Goal: Task Accomplishment & Management: Manage account settings

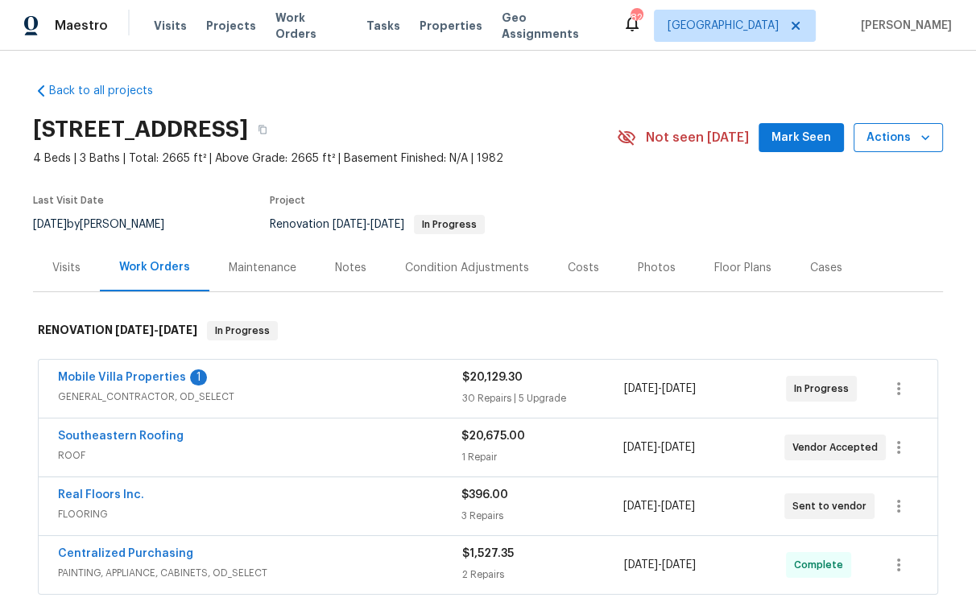
click at [897, 129] on span "Actions" at bounding box center [898, 138] width 64 height 20
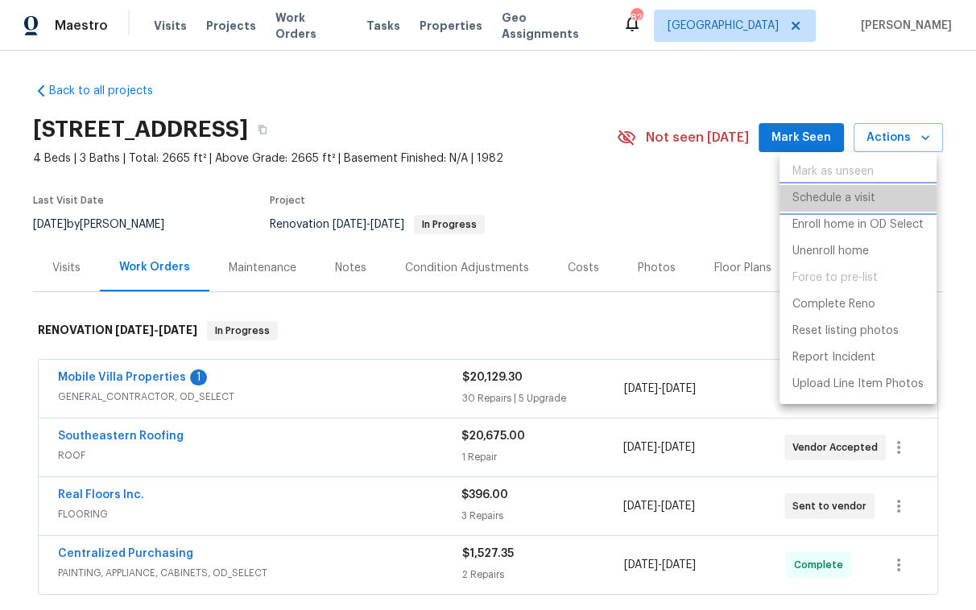
click at [833, 196] on p "Schedule a visit" at bounding box center [833, 198] width 83 height 17
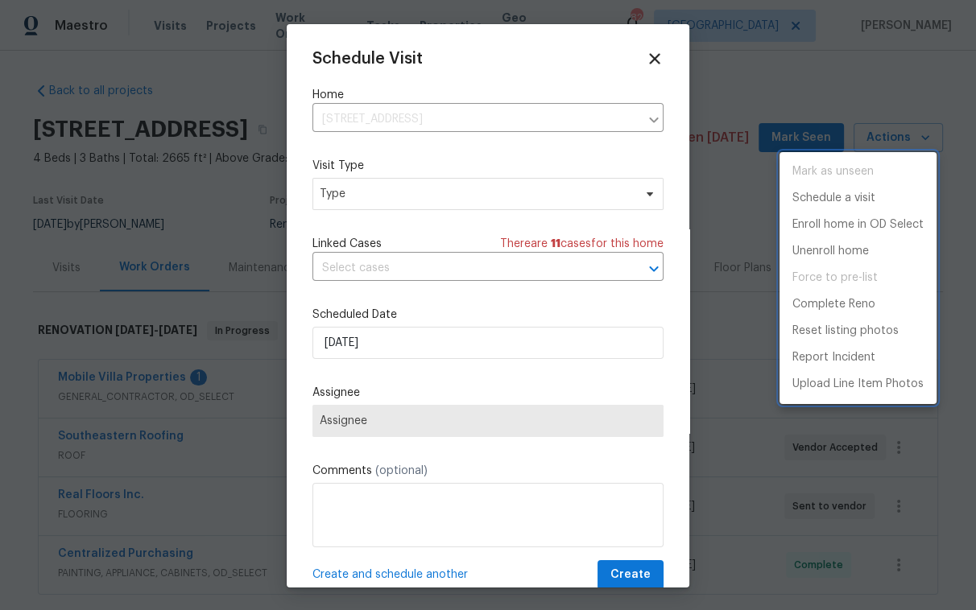
click at [464, 349] on div at bounding box center [488, 305] width 976 height 610
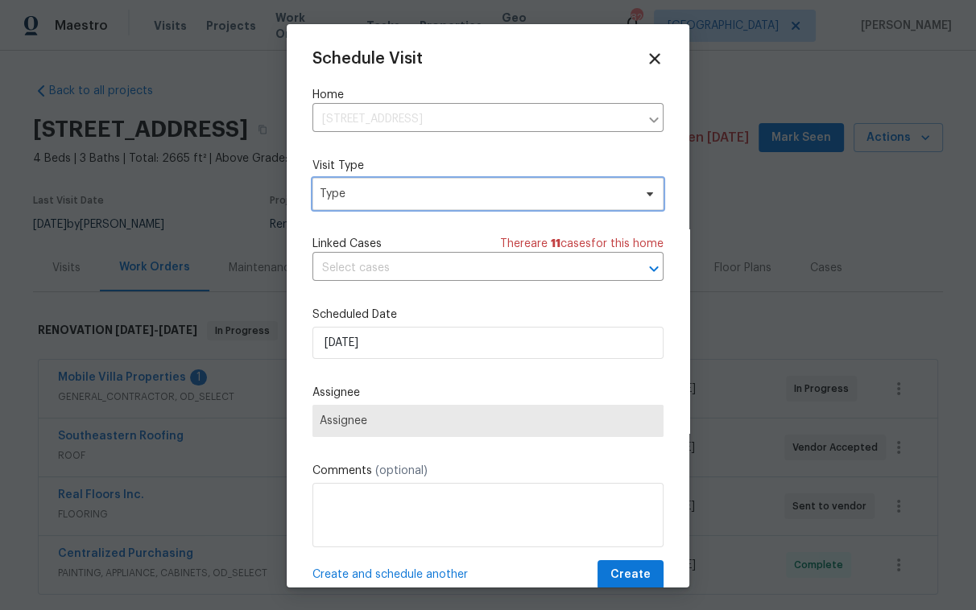
click at [401, 188] on span "Type" at bounding box center [476, 194] width 313 height 16
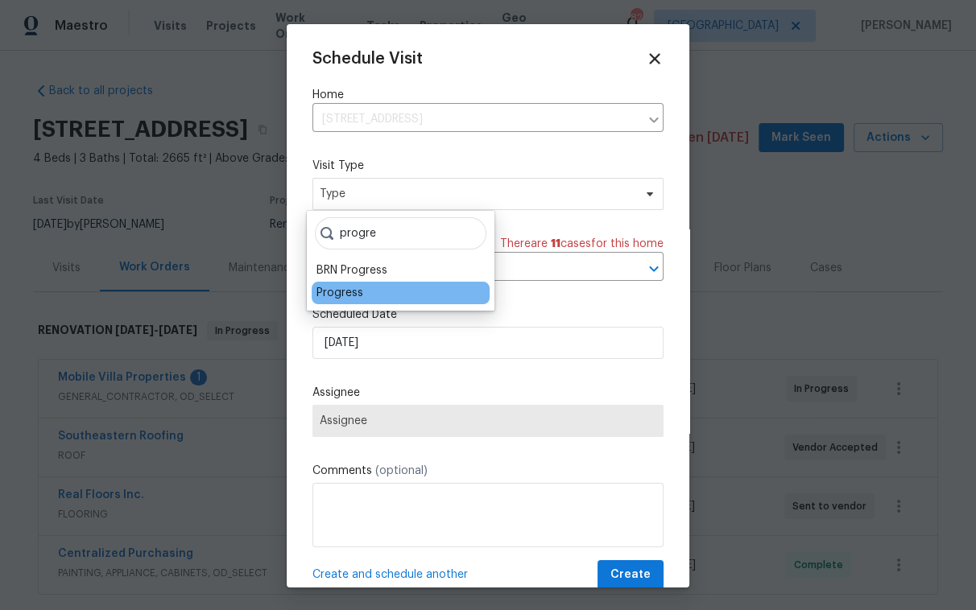
type input "progre"
click at [335, 291] on div "Progress" at bounding box center [339, 293] width 47 height 16
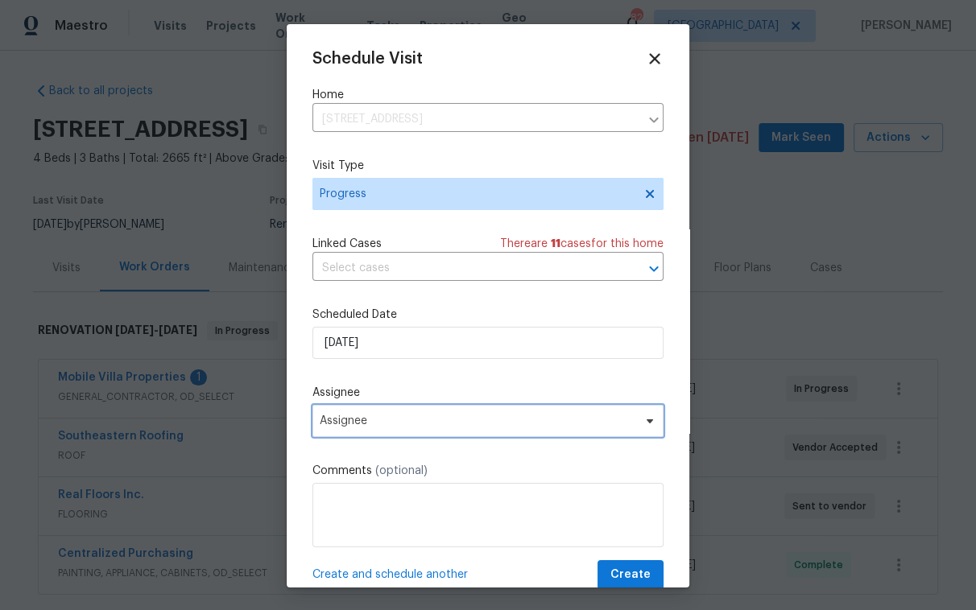
click at [418, 430] on span "Assignee" at bounding box center [487, 421] width 351 height 32
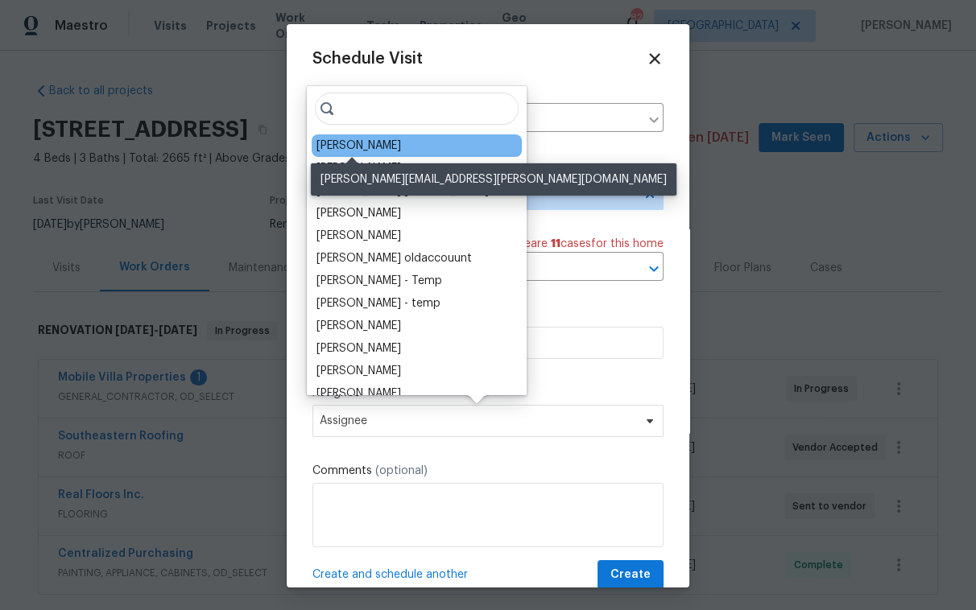
click at [366, 143] on div "[PERSON_NAME]" at bounding box center [358, 146] width 85 height 16
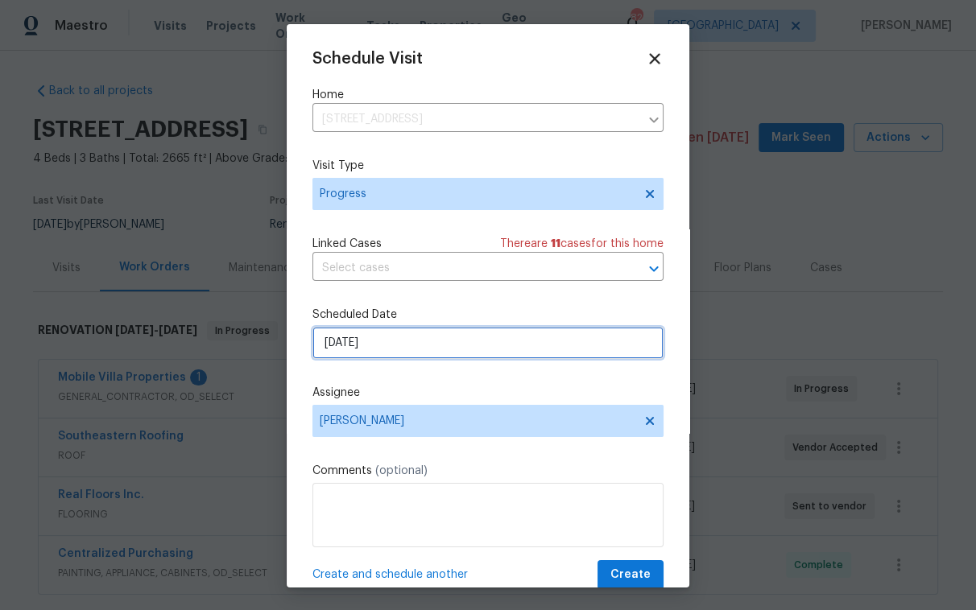
click at [386, 348] on input "8/22/2025" at bounding box center [487, 343] width 351 height 32
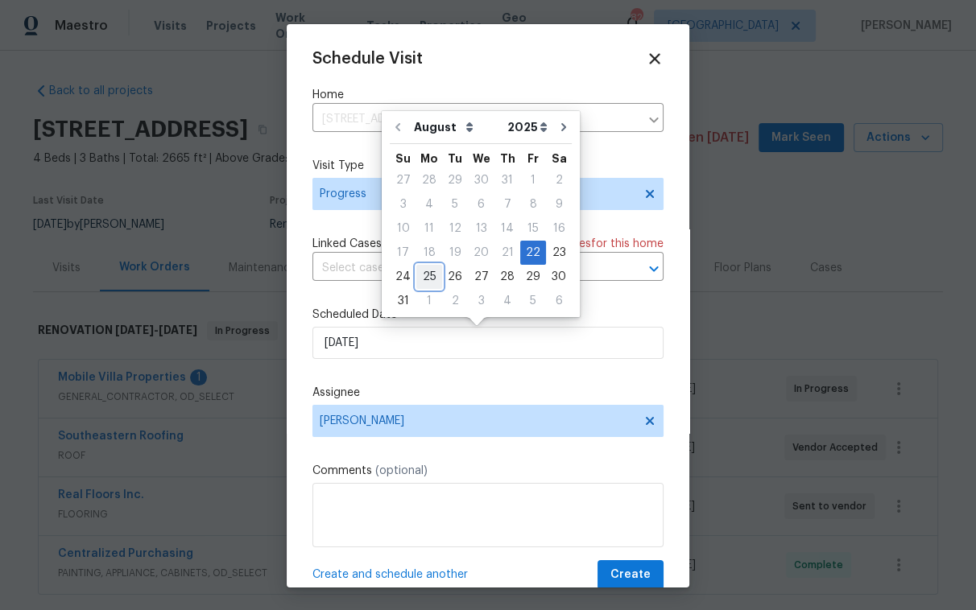
click at [436, 276] on div "25" at bounding box center [429, 277] width 26 height 23
type input "[DATE]"
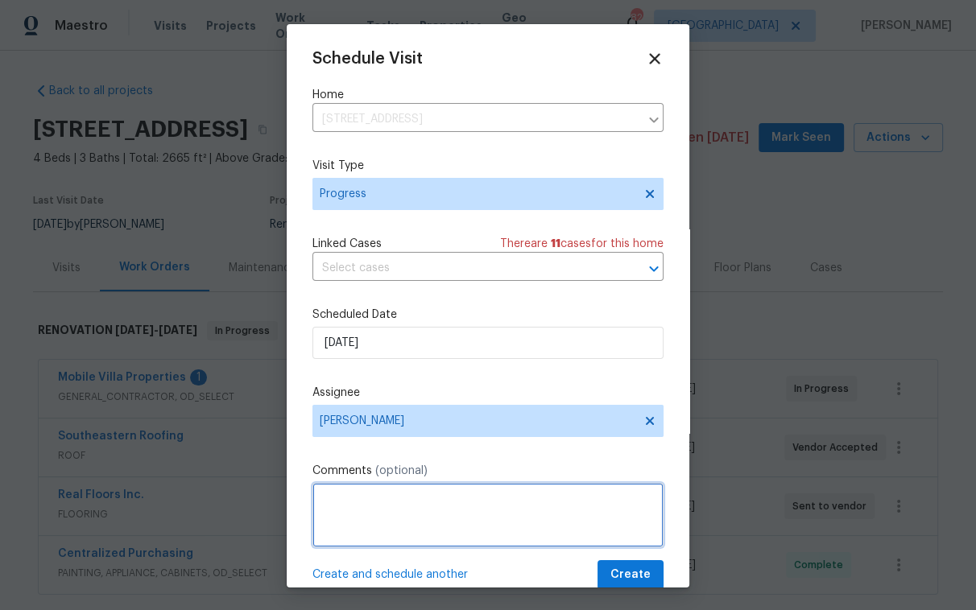
click at [374, 525] on textarea at bounding box center [487, 515] width 351 height 64
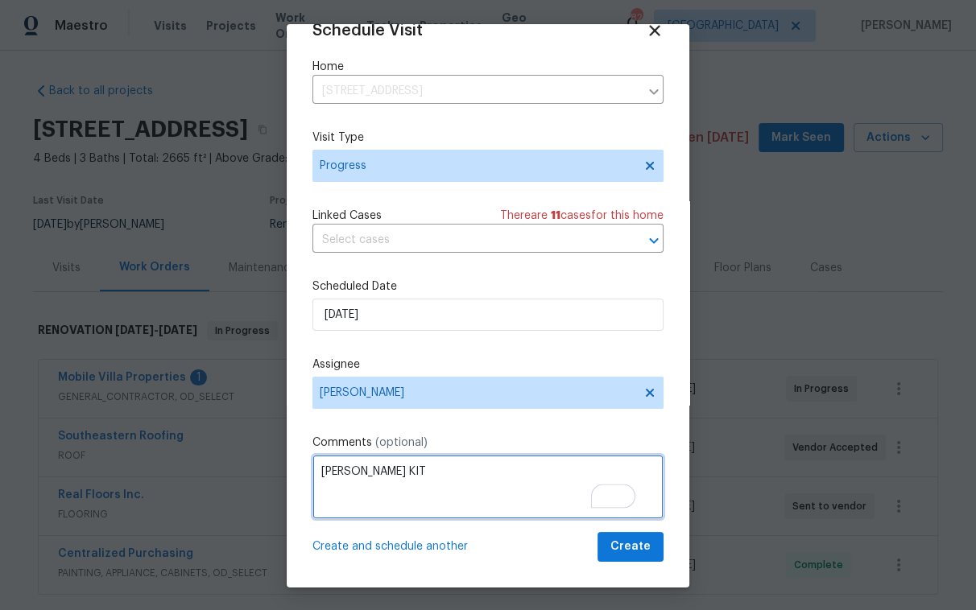
type textarea "KNOX KIT"
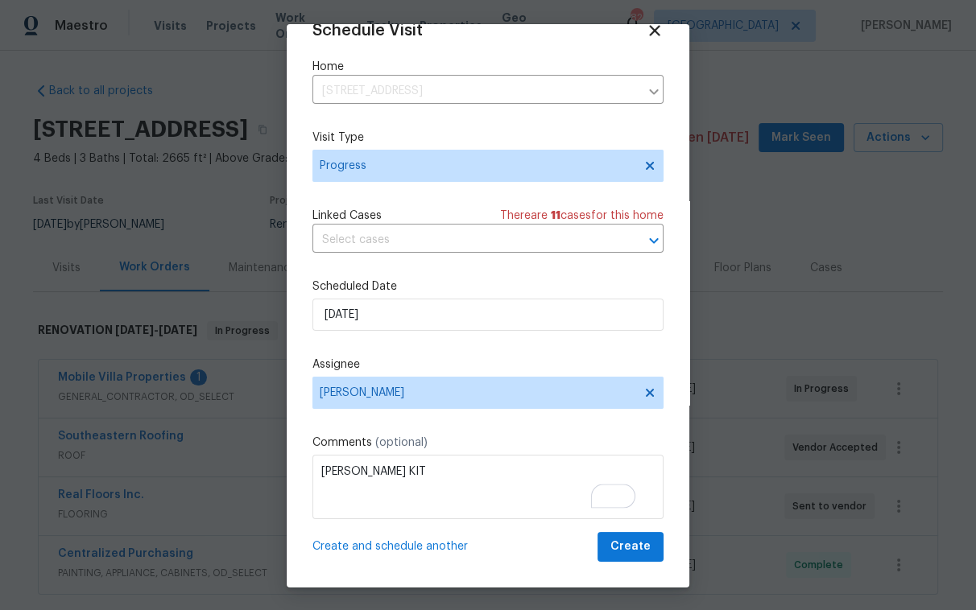
click at [618, 574] on div "Schedule Visit Home 2715 Golf Heights Cir, Valrico, FL 33596 ​ Visit Type Progr…" at bounding box center [488, 306] width 403 height 564
click at [616, 548] on span "Create" at bounding box center [630, 547] width 40 height 20
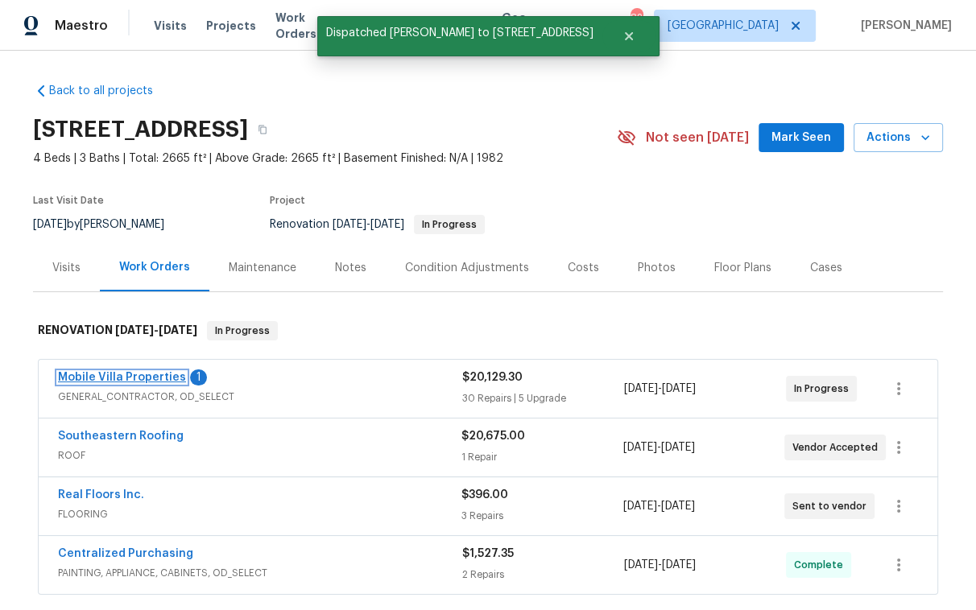
click at [149, 377] on link "Mobile Villa Properties" at bounding box center [122, 377] width 128 height 11
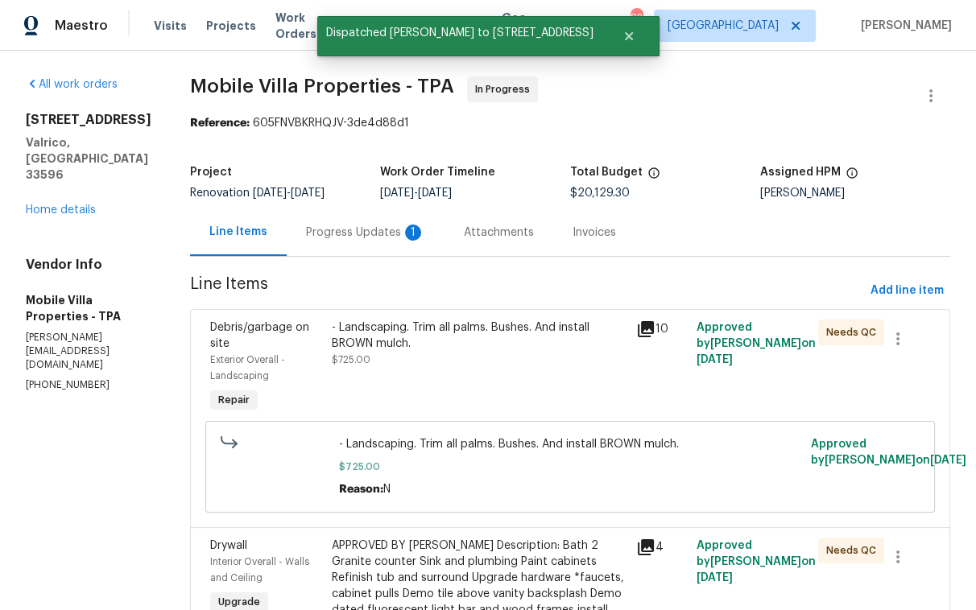
click at [306, 226] on div "Progress Updates 1" at bounding box center [365, 233] width 119 height 16
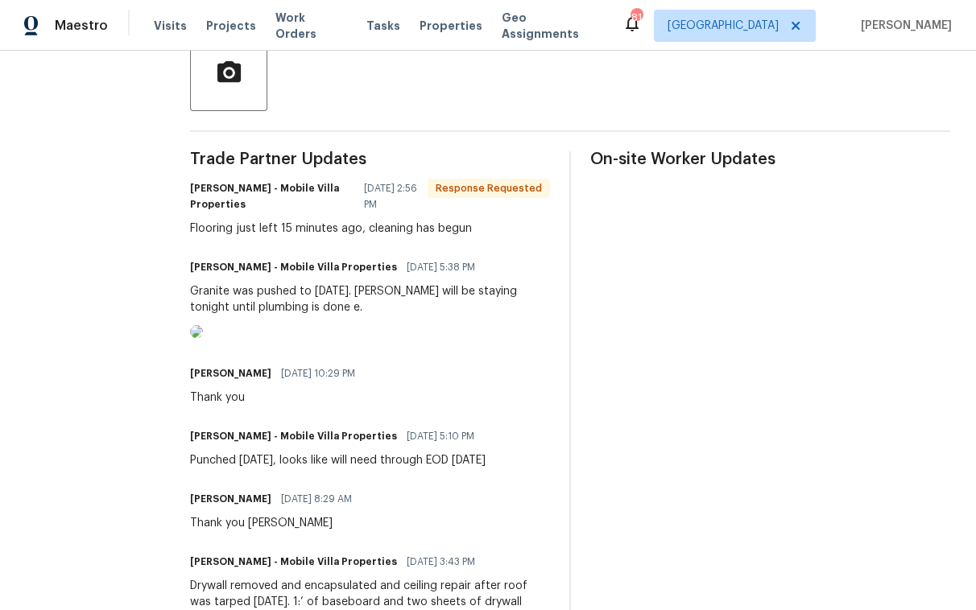
scroll to position [371, 0]
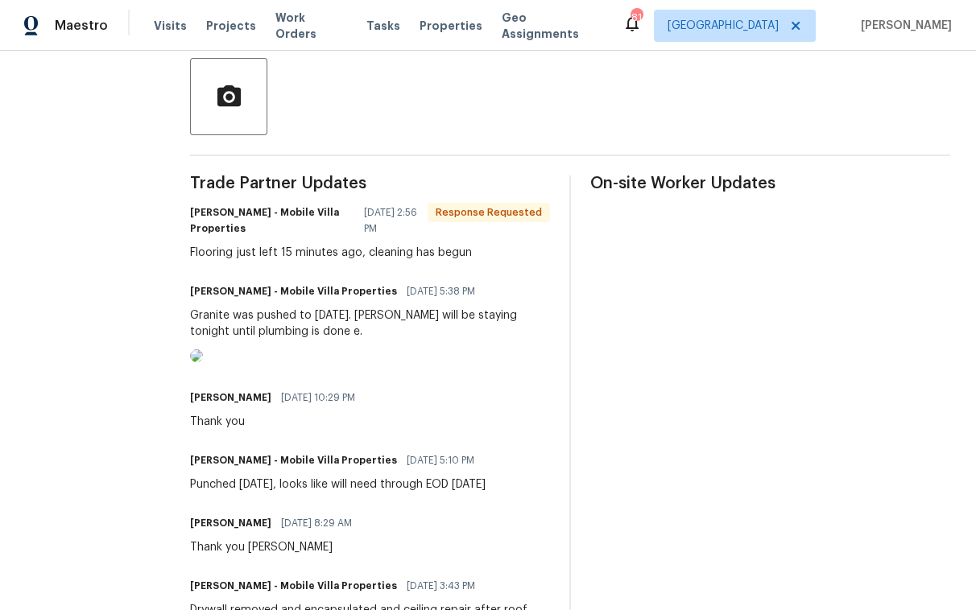
click at [190, 362] on img at bounding box center [196, 355] width 13 height 13
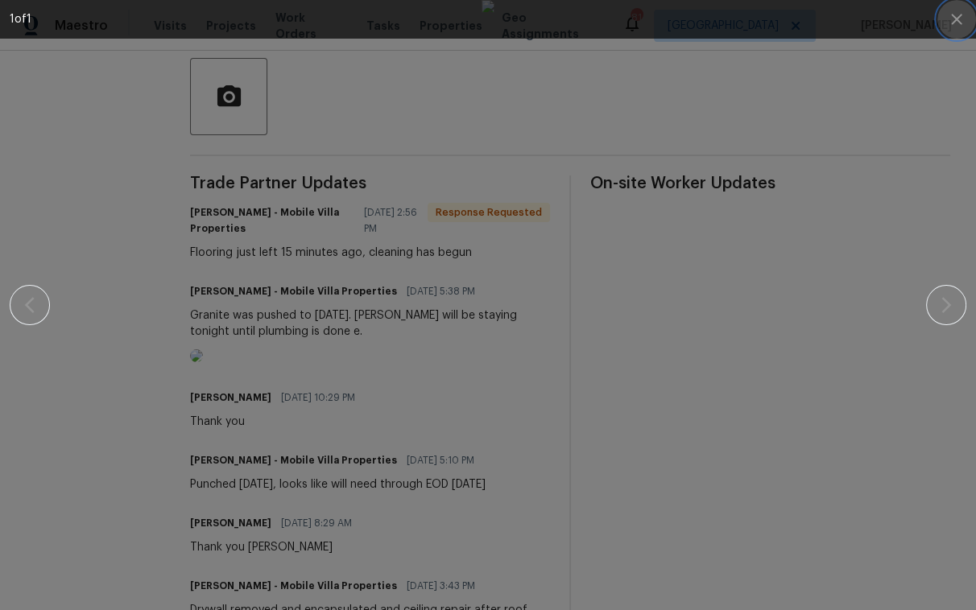
click at [960, 23] on icon "button" at bounding box center [956, 19] width 10 height 10
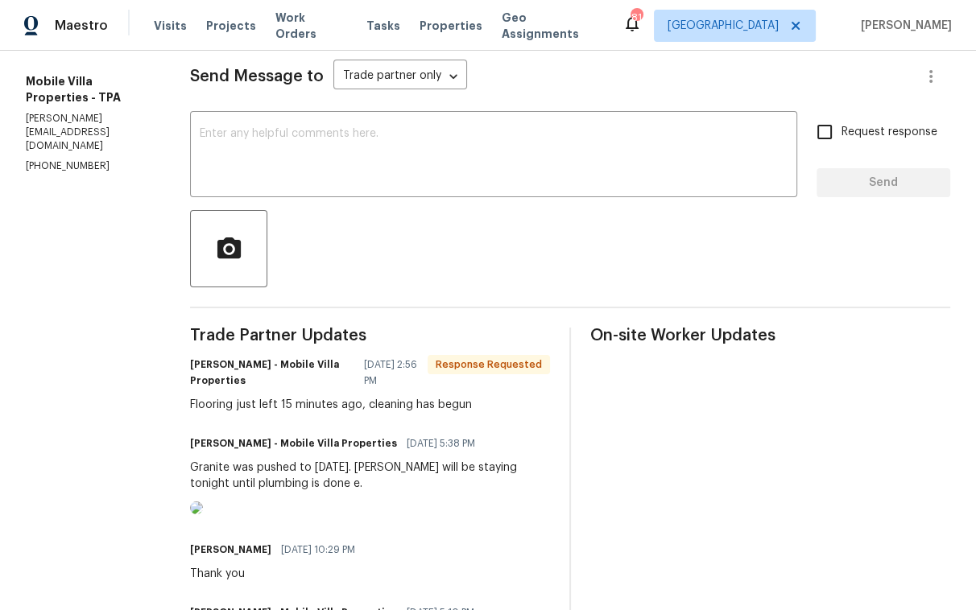
scroll to position [0, 0]
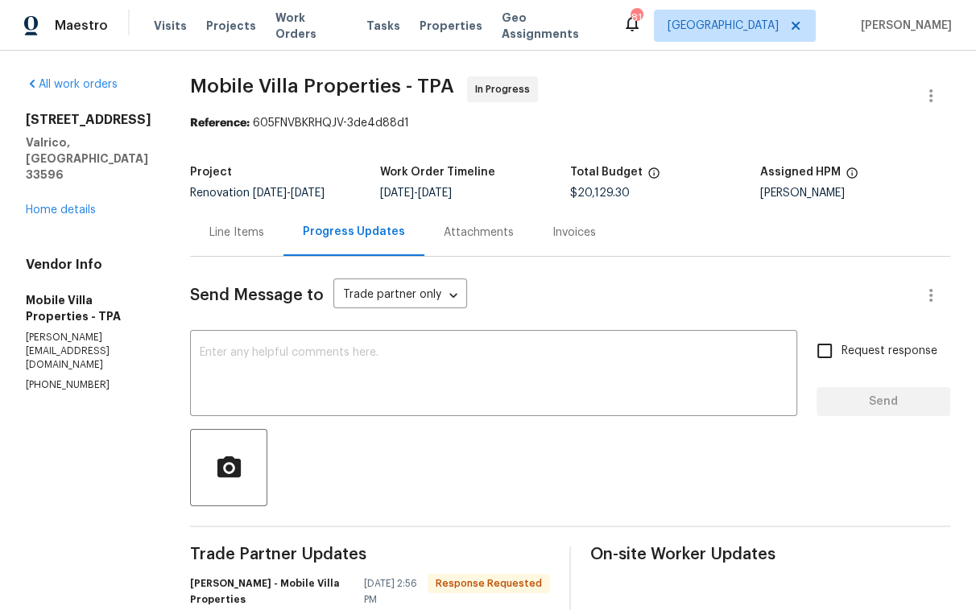
click at [209, 229] on div "Line Items" at bounding box center [236, 233] width 55 height 16
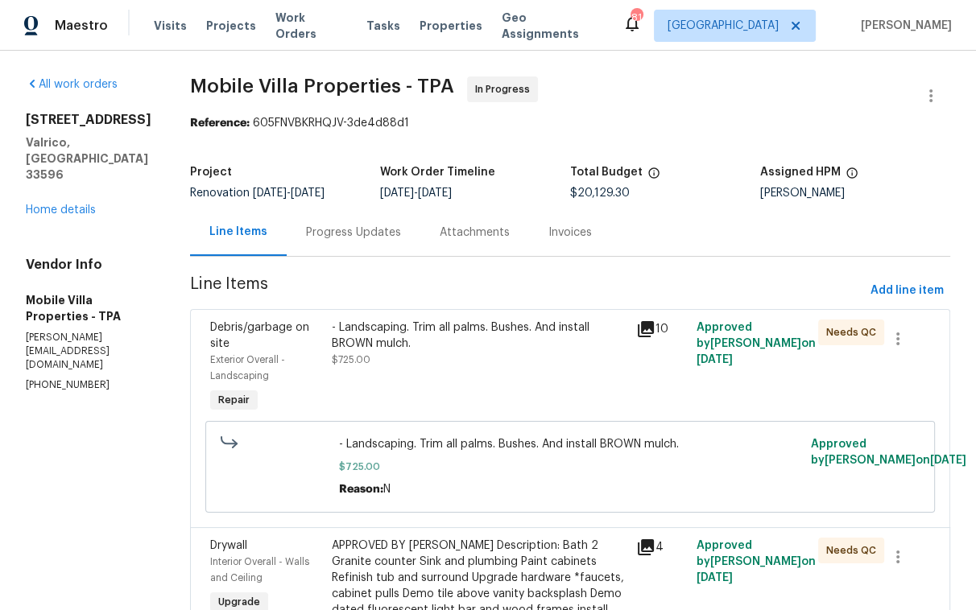
click at [389, 372] on div "- Landscaping. Trim all palms. Bushes. And install BROWN mulch. $725.00" at bounding box center [479, 368] width 304 height 106
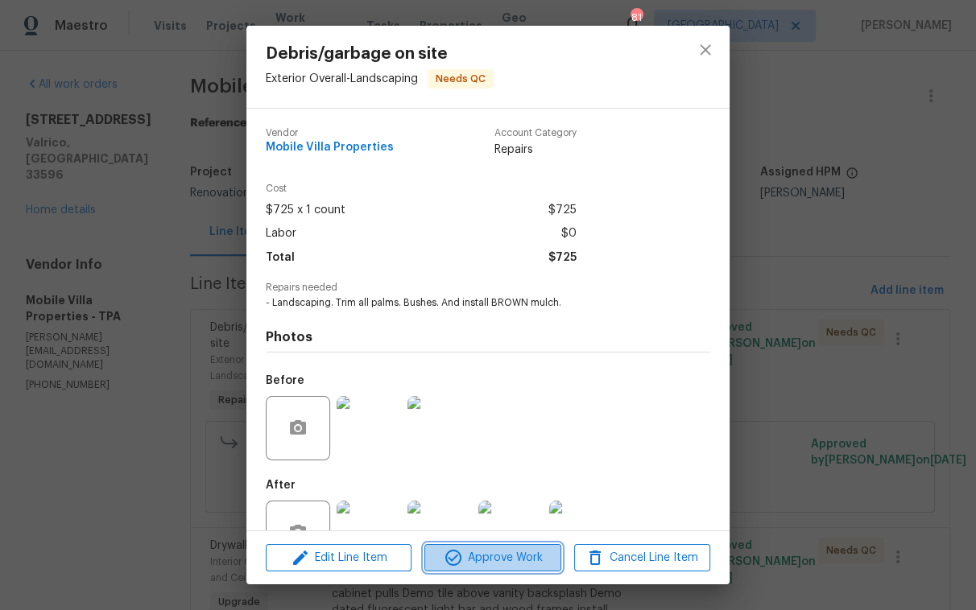
click at [482, 555] on span "Approve Work" at bounding box center [492, 558] width 126 height 20
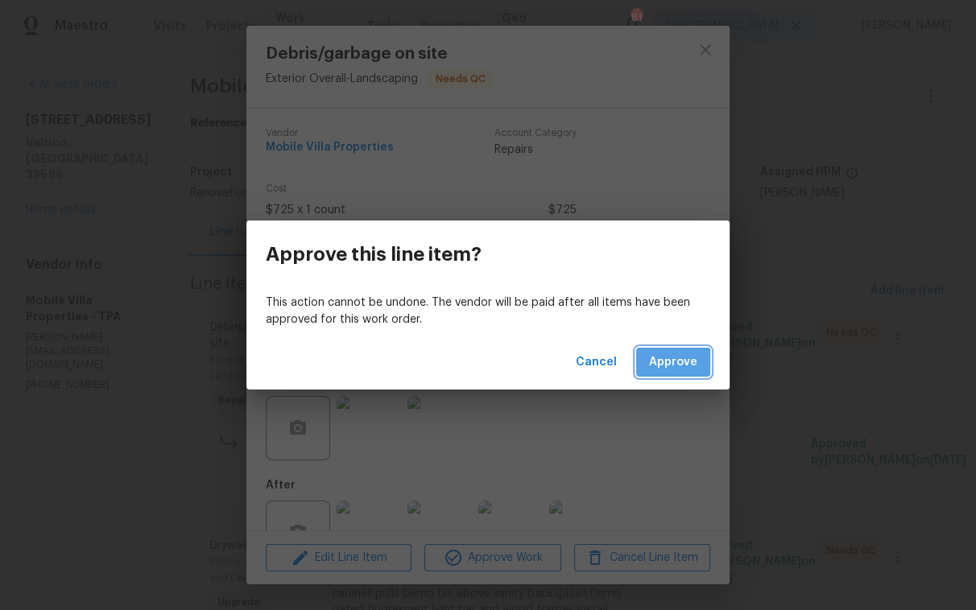
click at [662, 366] on span "Approve" at bounding box center [673, 363] width 48 height 20
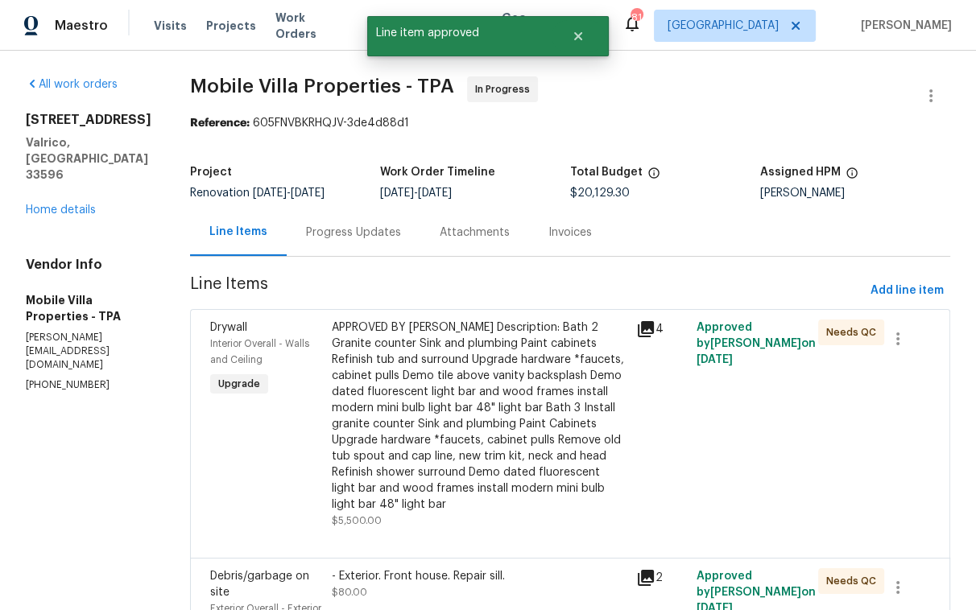
click at [449, 376] on div "APPROVED BY MAYES Description: Bath 2 Granite counter Sink and plumbing Paint c…" at bounding box center [479, 416] width 295 height 193
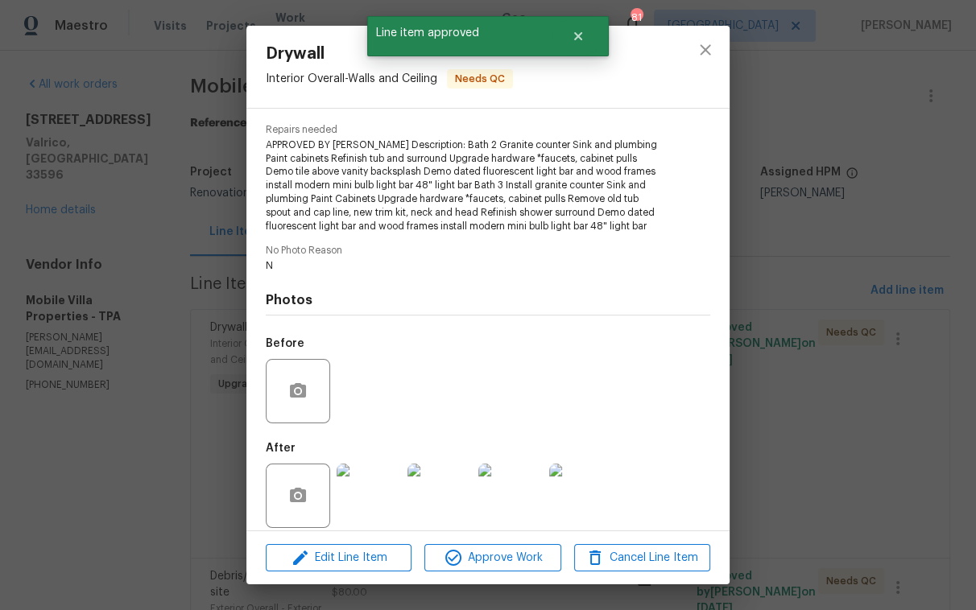
scroll to position [170, 0]
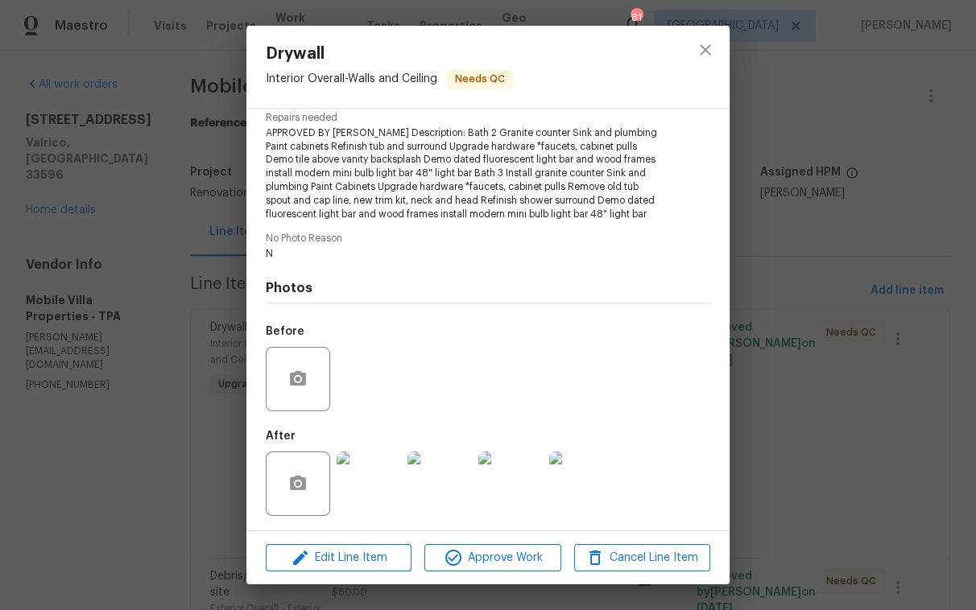
click at [800, 408] on div "Drywall Interior Overall - Walls and Ceiling Needs QC Vendor Mobile Villa Prope…" at bounding box center [488, 305] width 976 height 610
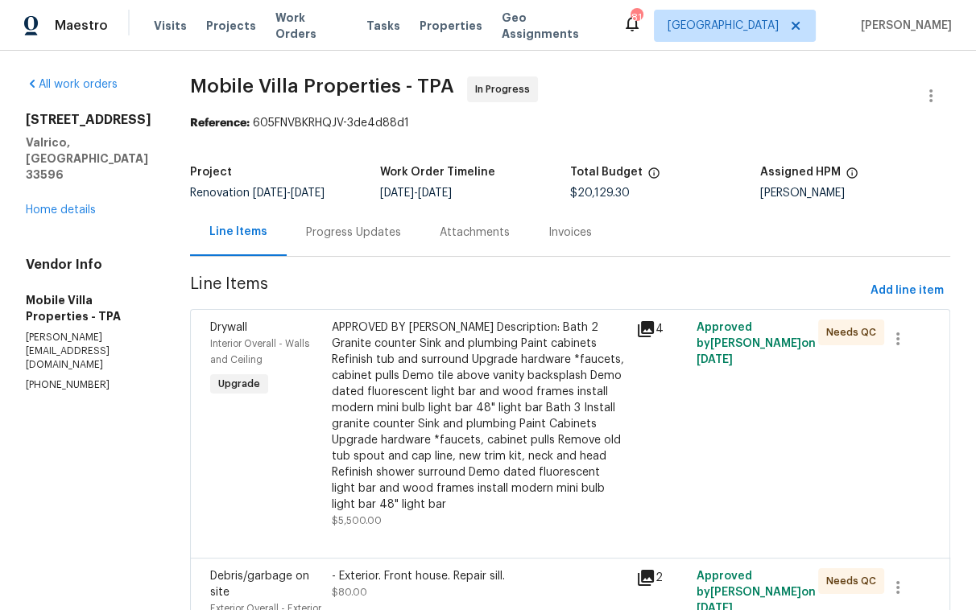
click at [478, 436] on div "APPROVED BY MAYES Description: Bath 2 Granite counter Sink and plumbing Paint c…" at bounding box center [479, 416] width 295 height 193
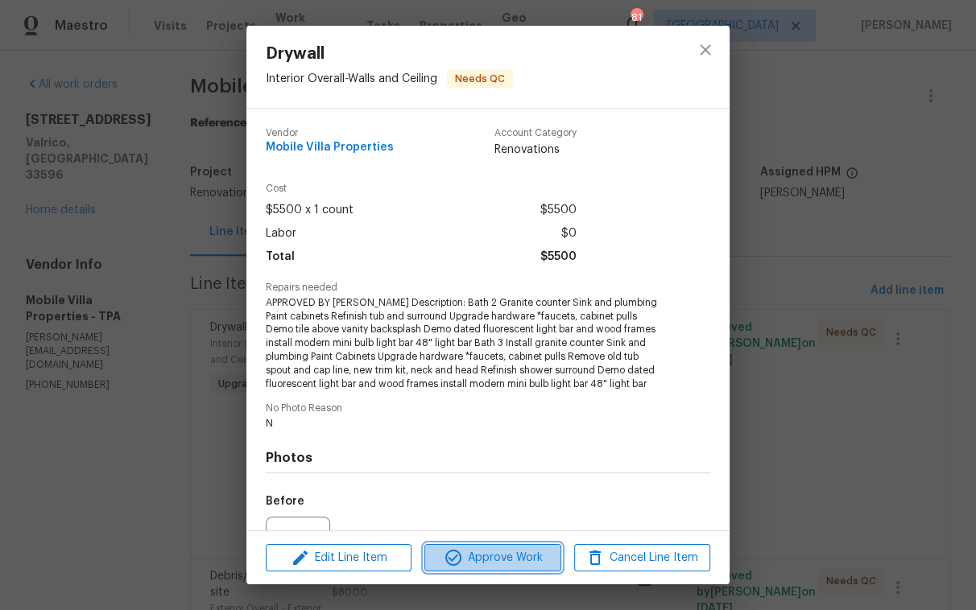
click at [490, 569] on button "Approve Work" at bounding box center [492, 558] width 136 height 28
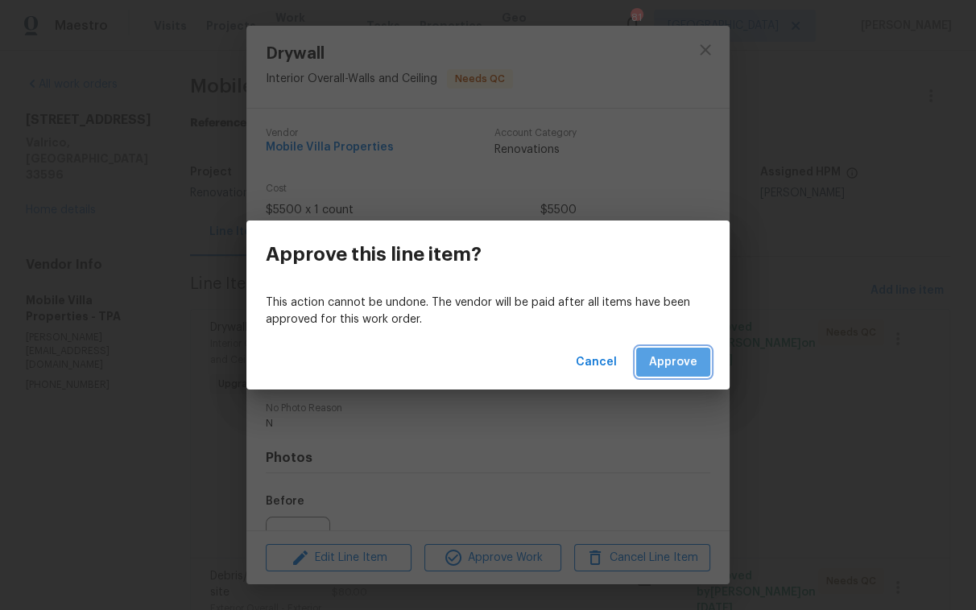
click at [667, 357] on span "Approve" at bounding box center [673, 363] width 48 height 20
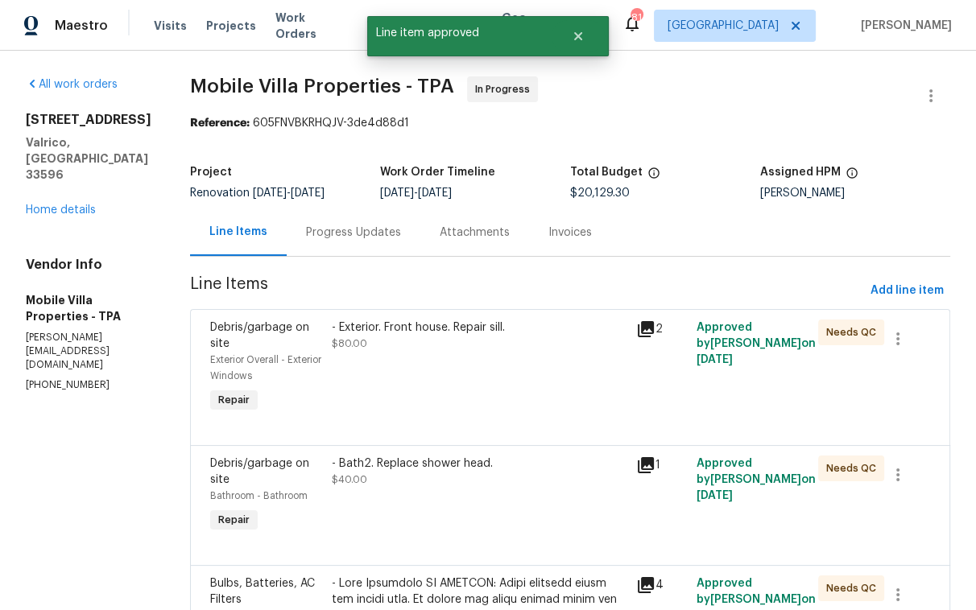
click at [427, 378] on div "- Exterior. Front house. Repair sill. $80.00" at bounding box center [479, 368] width 304 height 106
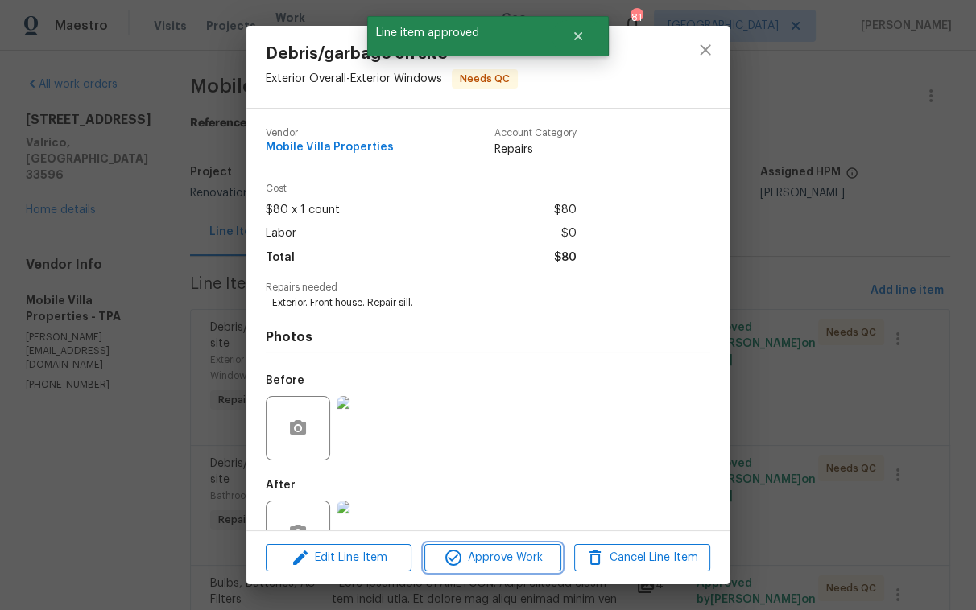
click at [491, 553] on span "Approve Work" at bounding box center [492, 558] width 126 height 20
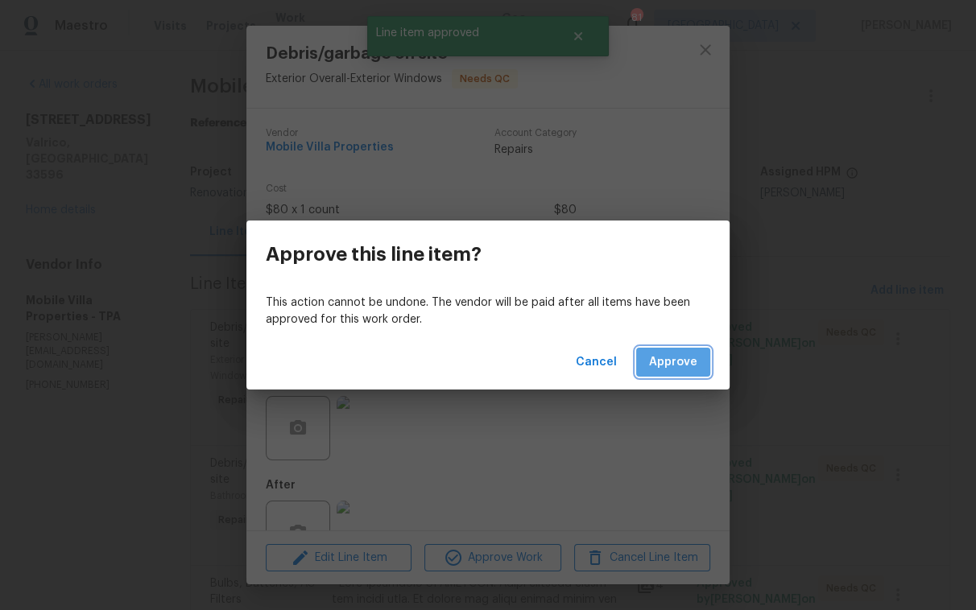
click at [676, 358] on span "Approve" at bounding box center [673, 363] width 48 height 20
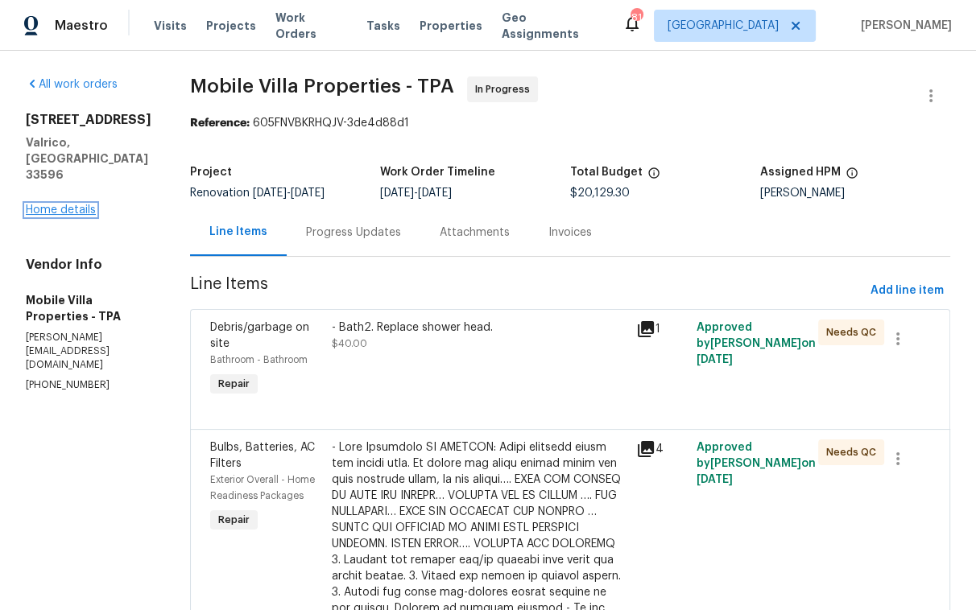
click at [43, 216] on link "Home details" at bounding box center [61, 210] width 70 height 11
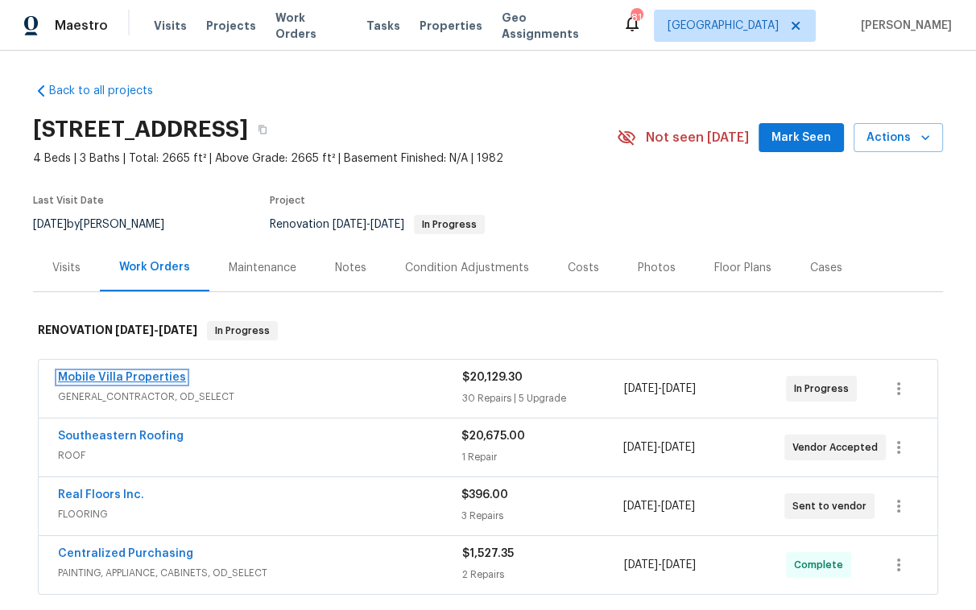
click at [150, 372] on link "Mobile Villa Properties" at bounding box center [122, 377] width 128 height 11
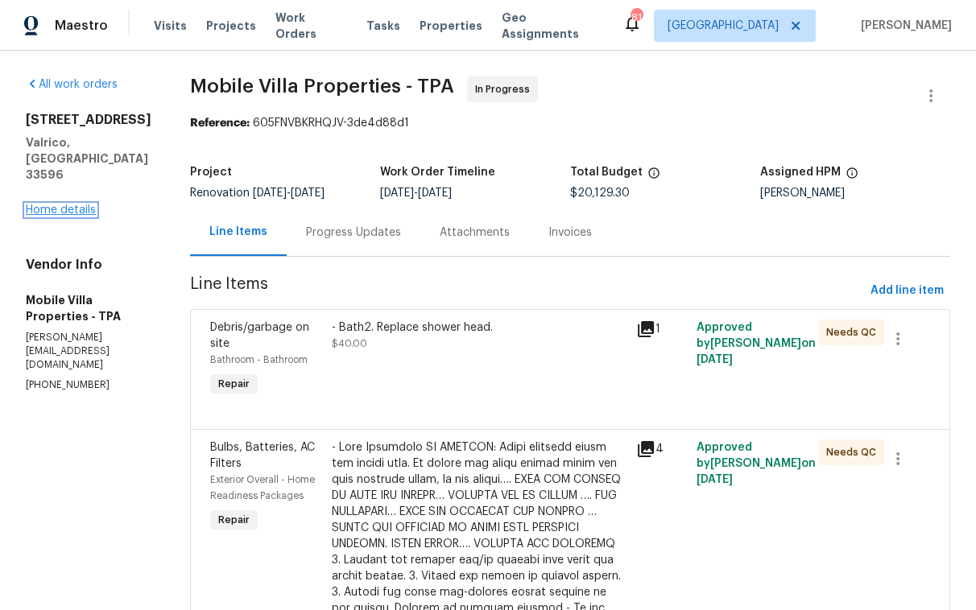
click at [48, 216] on link "Home details" at bounding box center [61, 210] width 70 height 11
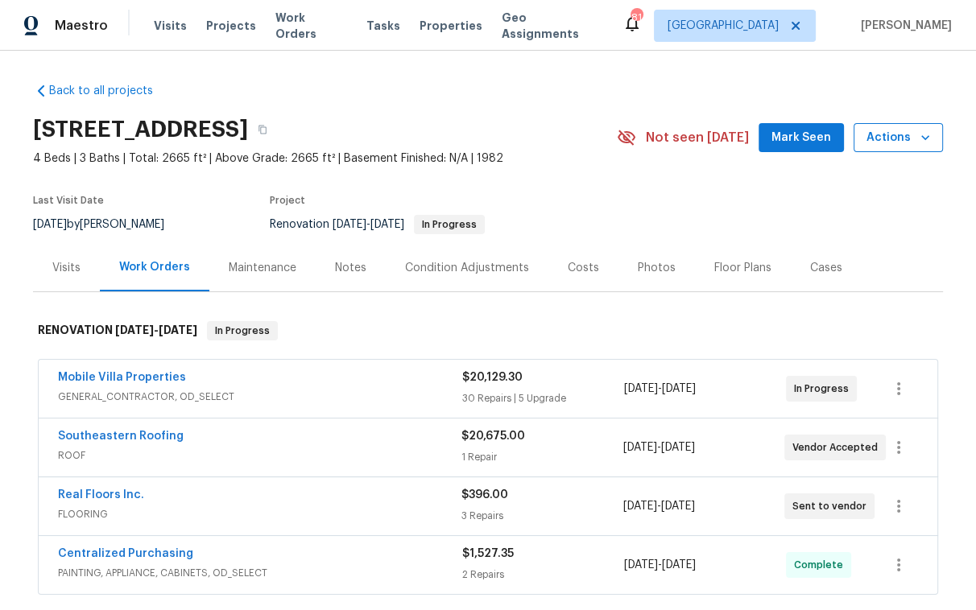
click at [898, 144] on span "Actions" at bounding box center [898, 138] width 64 height 20
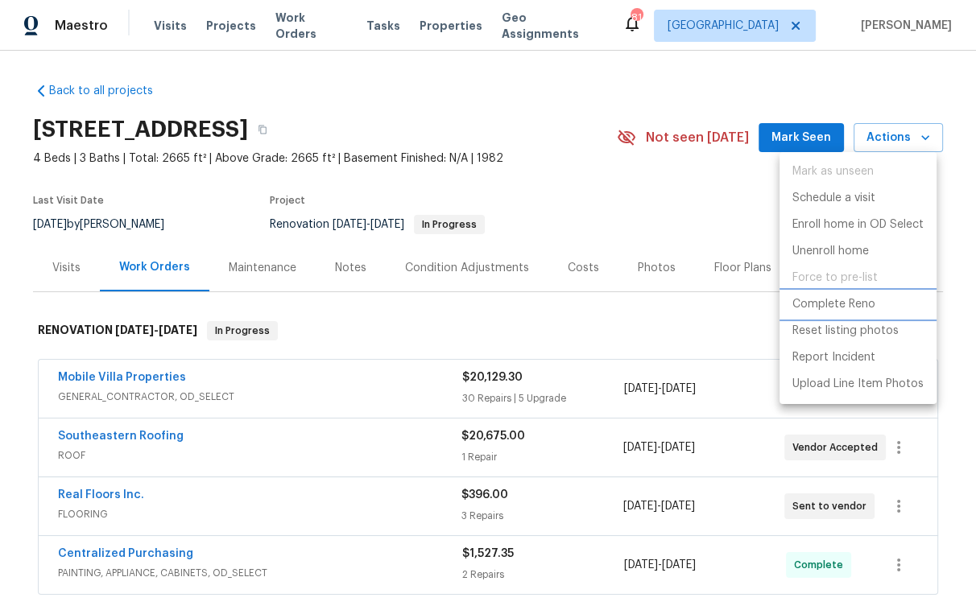
click at [841, 306] on p "Complete Reno" at bounding box center [833, 304] width 83 height 17
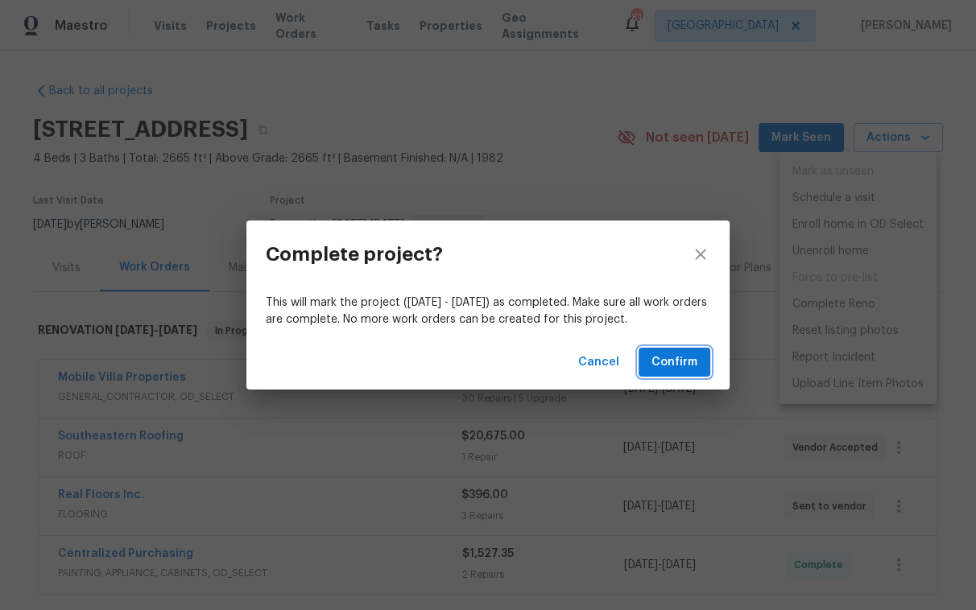
click at [690, 364] on span "Confirm" at bounding box center [674, 363] width 46 height 20
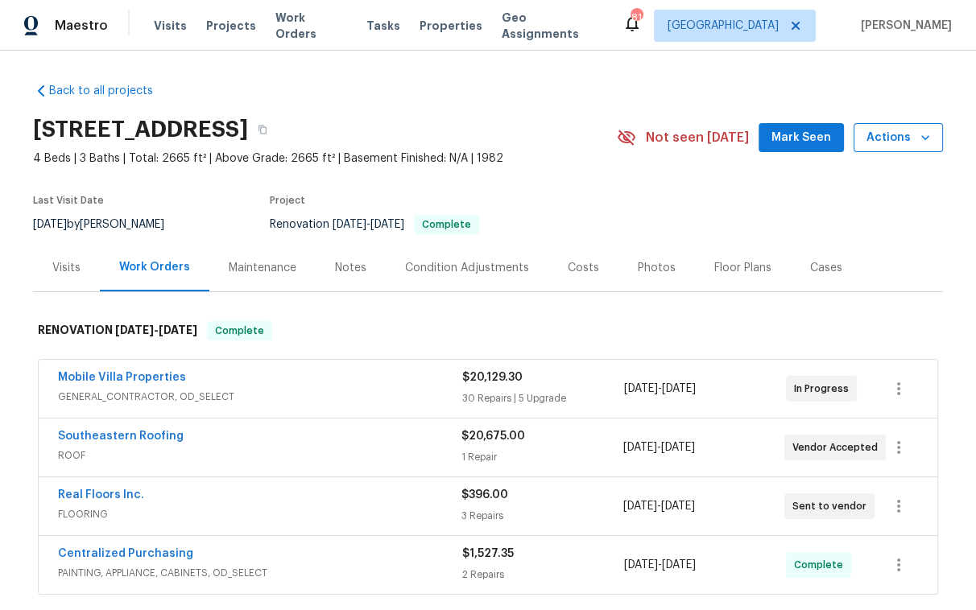
click at [923, 143] on icon "button" at bounding box center [925, 138] width 16 height 16
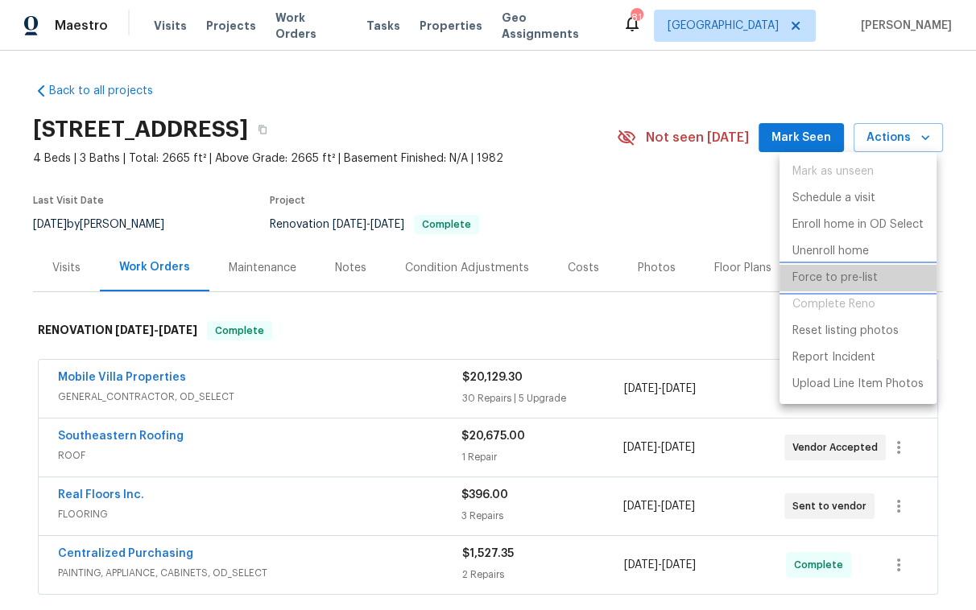
click at [853, 279] on p "Force to pre-list" at bounding box center [834, 278] width 85 height 17
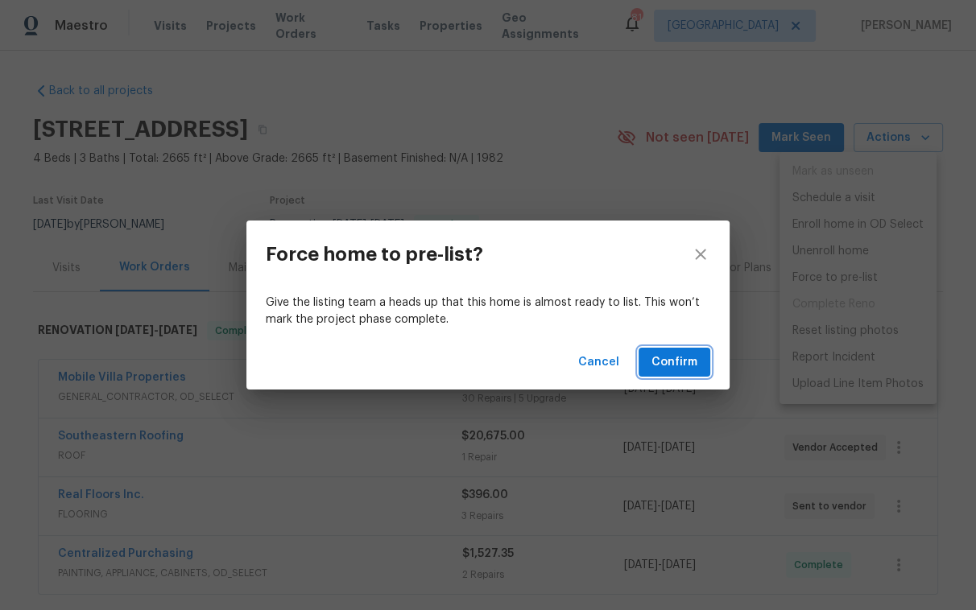
click at [678, 362] on span "Confirm" at bounding box center [674, 363] width 46 height 20
click at [680, 354] on span "Confirm" at bounding box center [674, 363] width 46 height 20
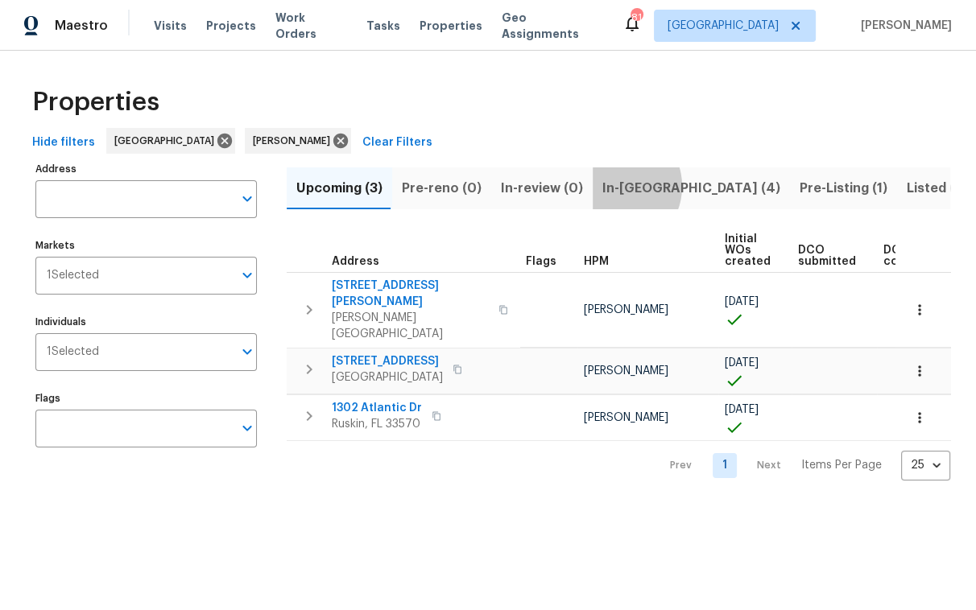
click at [607, 186] on span "In-reno (4)" at bounding box center [691, 188] width 178 height 23
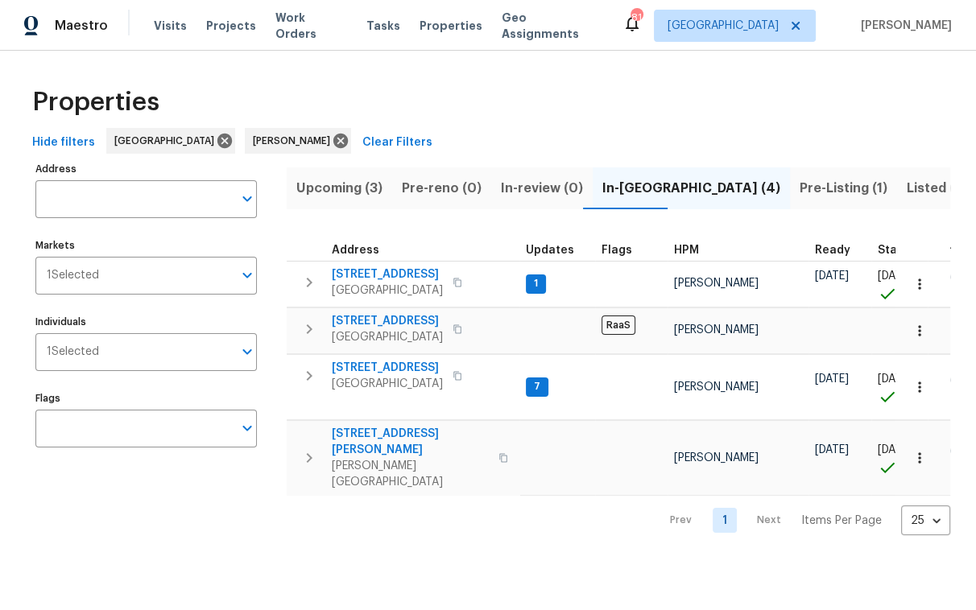
click at [800, 184] on span "Pre-Listing (1)" at bounding box center [844, 188] width 88 height 23
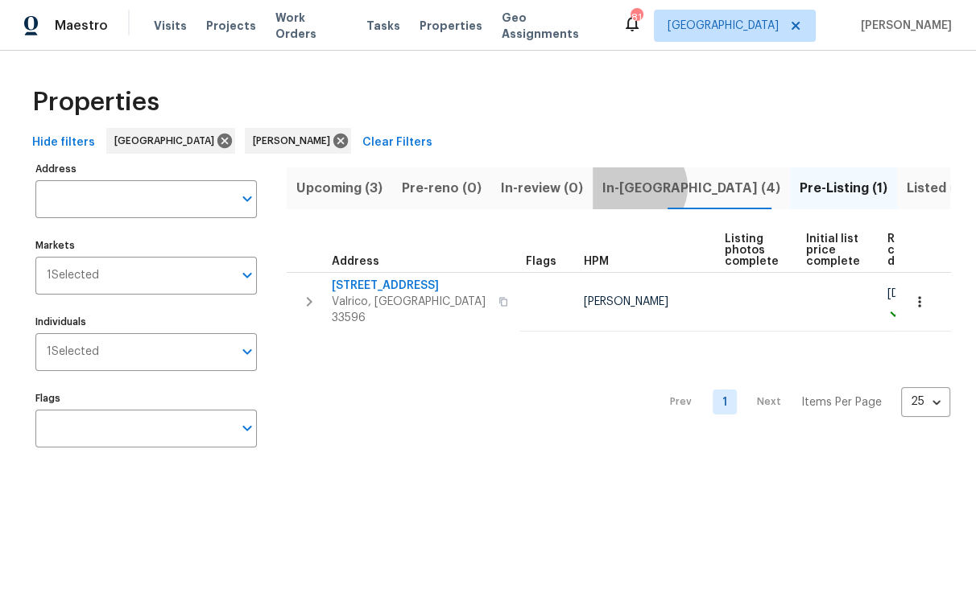
click at [627, 187] on span "In-reno (4)" at bounding box center [691, 188] width 178 height 23
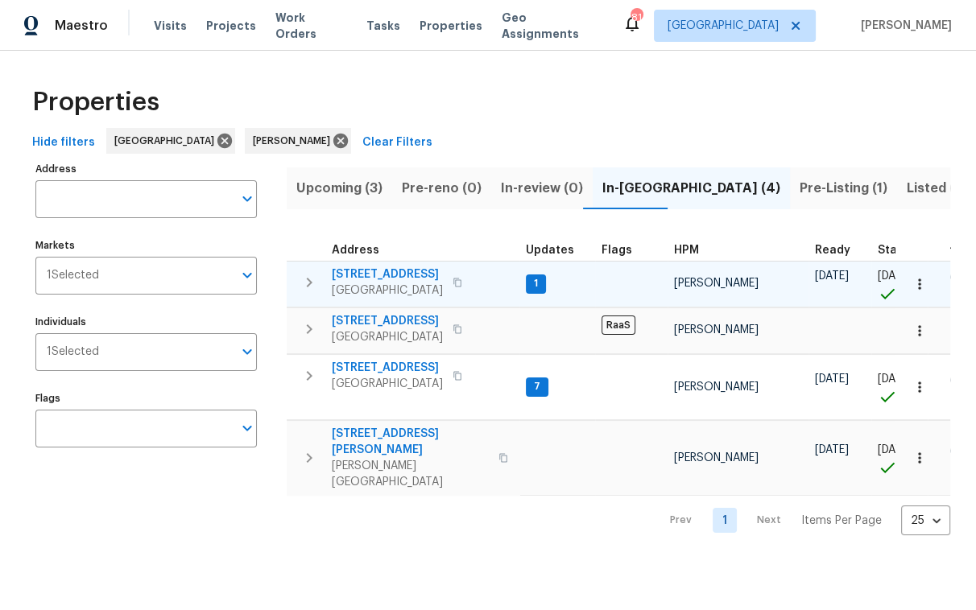
click at [385, 275] on span "1011 Radison Ave" at bounding box center [387, 275] width 111 height 16
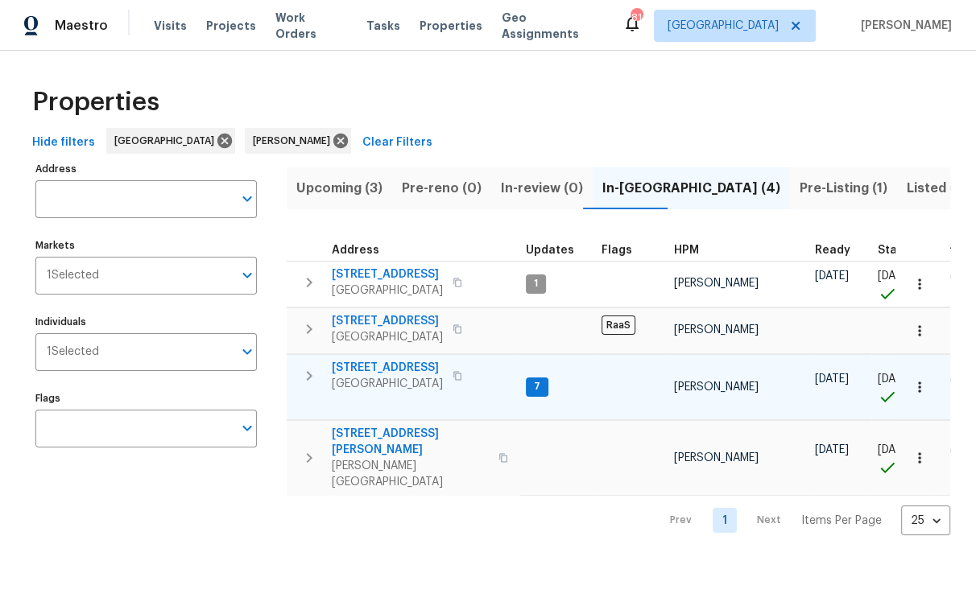
click at [428, 365] on span "10905 Brucehaven Dr" at bounding box center [387, 368] width 111 height 16
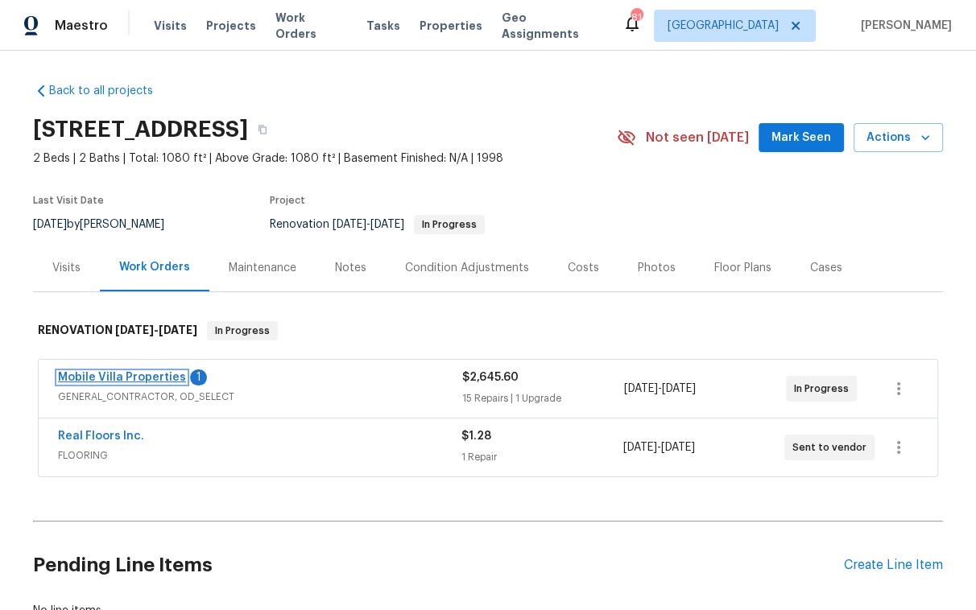
click at [133, 379] on link "Mobile Villa Properties" at bounding box center [122, 377] width 128 height 11
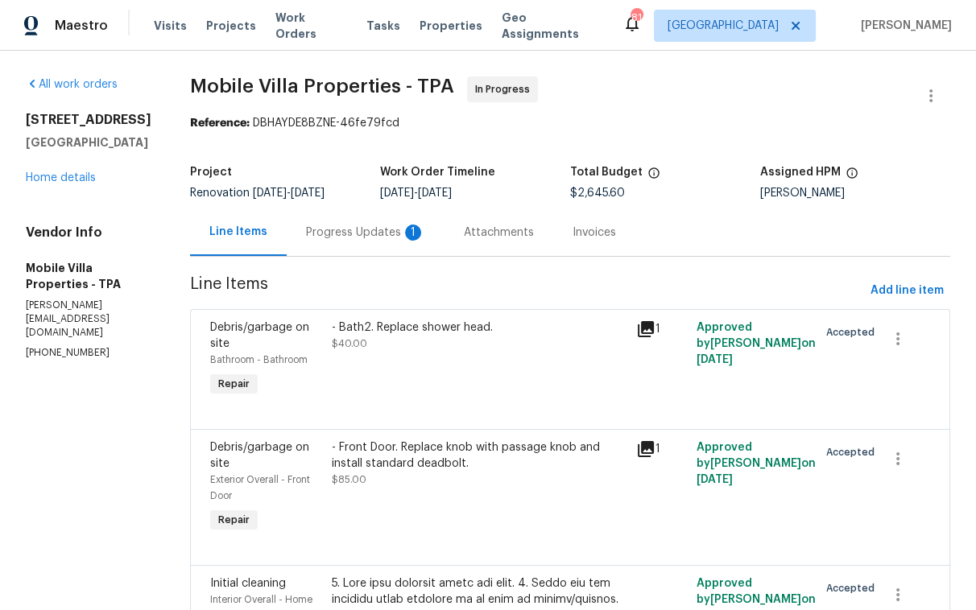
click at [306, 235] on div "Progress Updates 1" at bounding box center [365, 233] width 119 height 16
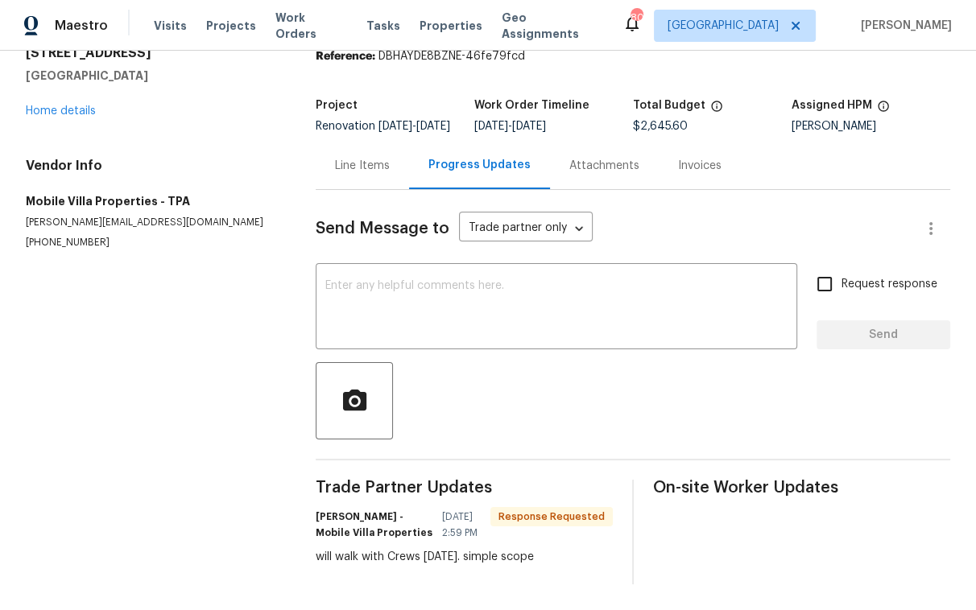
scroll to position [89, 0]
click at [71, 105] on link "Home details" at bounding box center [61, 110] width 70 height 11
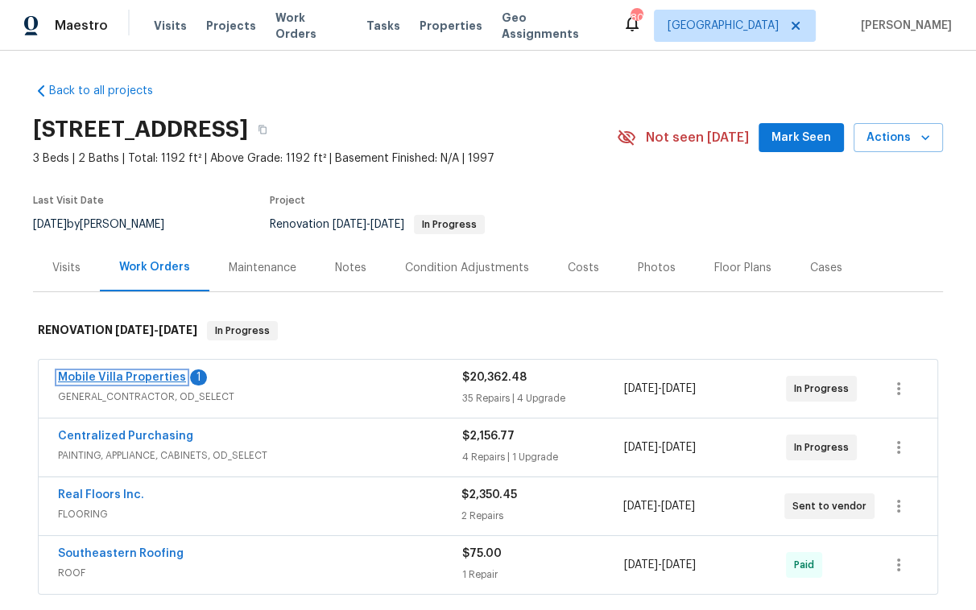
click at [141, 382] on link "Mobile Villa Properties" at bounding box center [122, 377] width 128 height 11
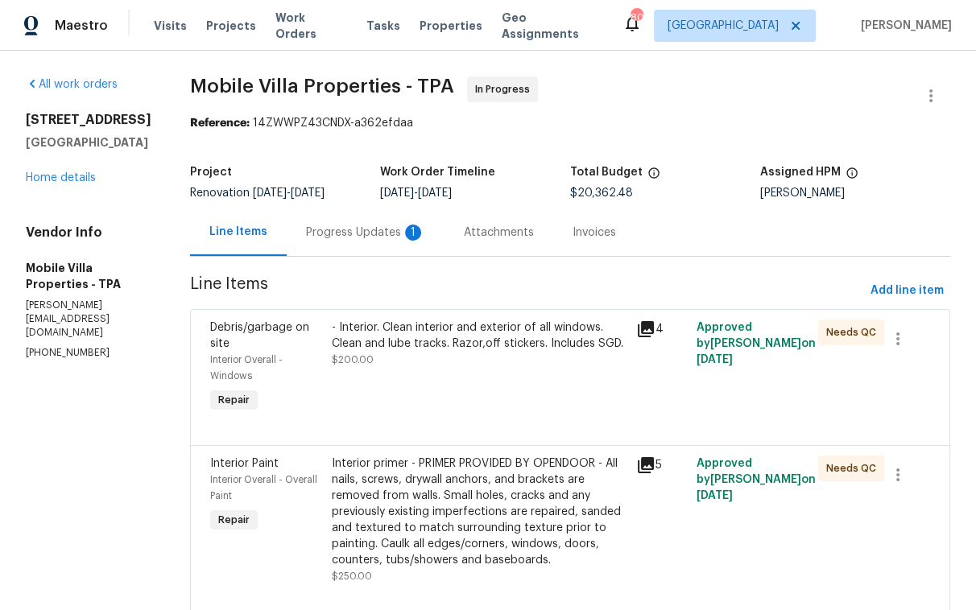
click at [306, 227] on div "Progress Updates 1" at bounding box center [365, 233] width 119 height 16
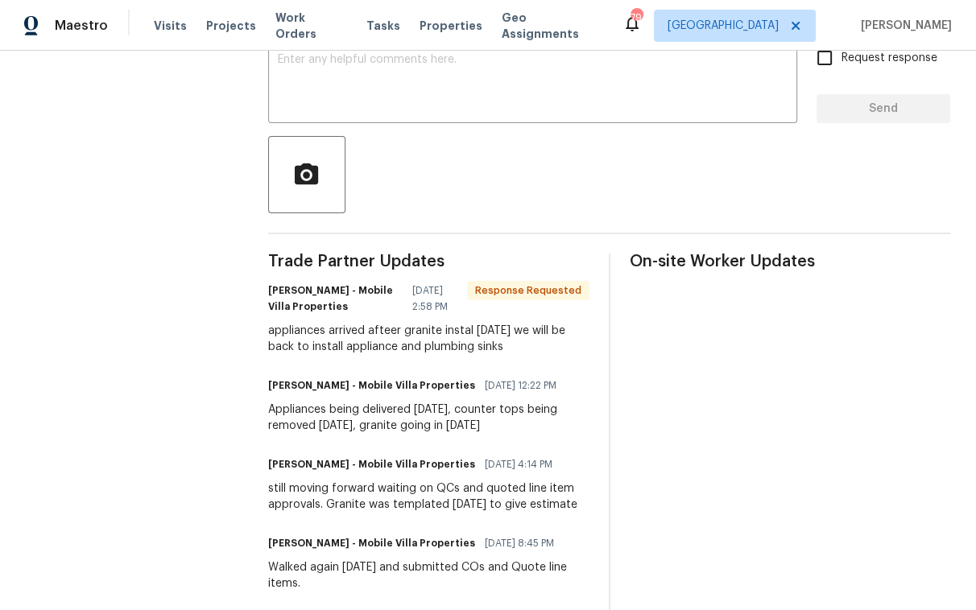
scroll to position [350, 0]
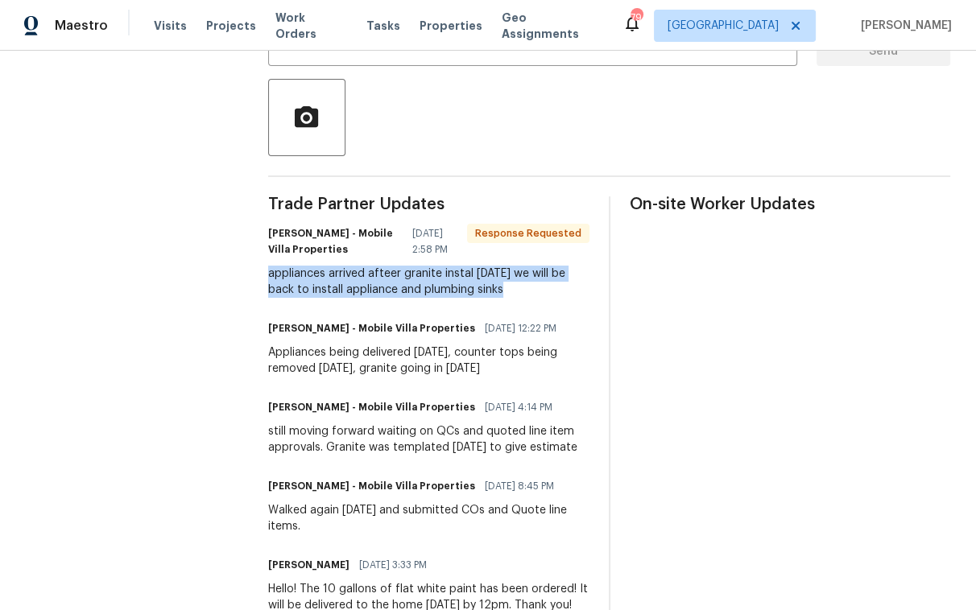
drag, startPoint x: 259, startPoint y: 286, endPoint x: 500, endPoint y: 296, distance: 241.0
click at [500, 296] on div "appliances arrived afteer granite instal Monday we will be back to install appl…" at bounding box center [428, 282] width 321 height 32
copy div "appliances arrived afteer granite instal Monday we will be back to install appl…"
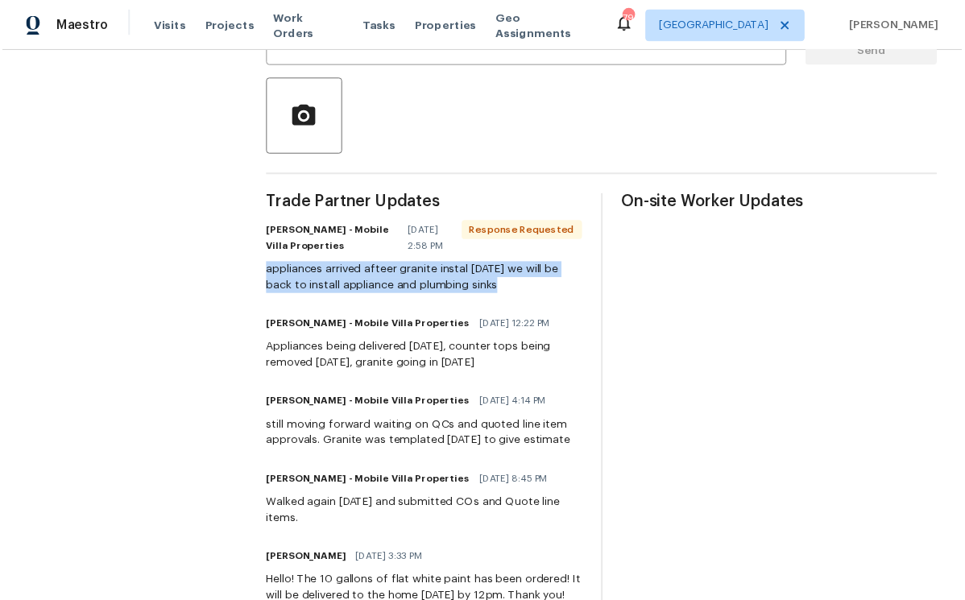
scroll to position [0, 0]
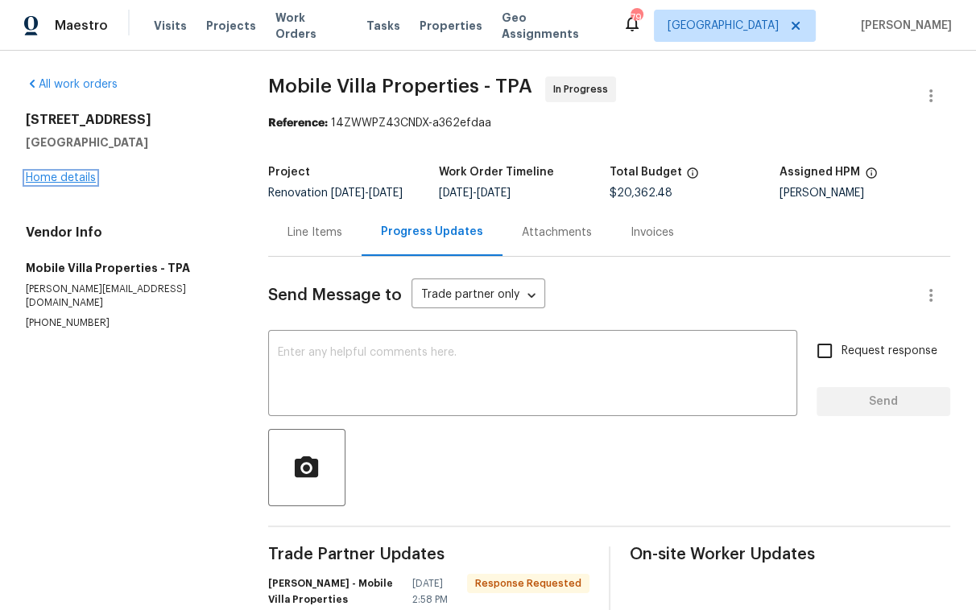
click at [54, 178] on link "Home details" at bounding box center [61, 177] width 70 height 11
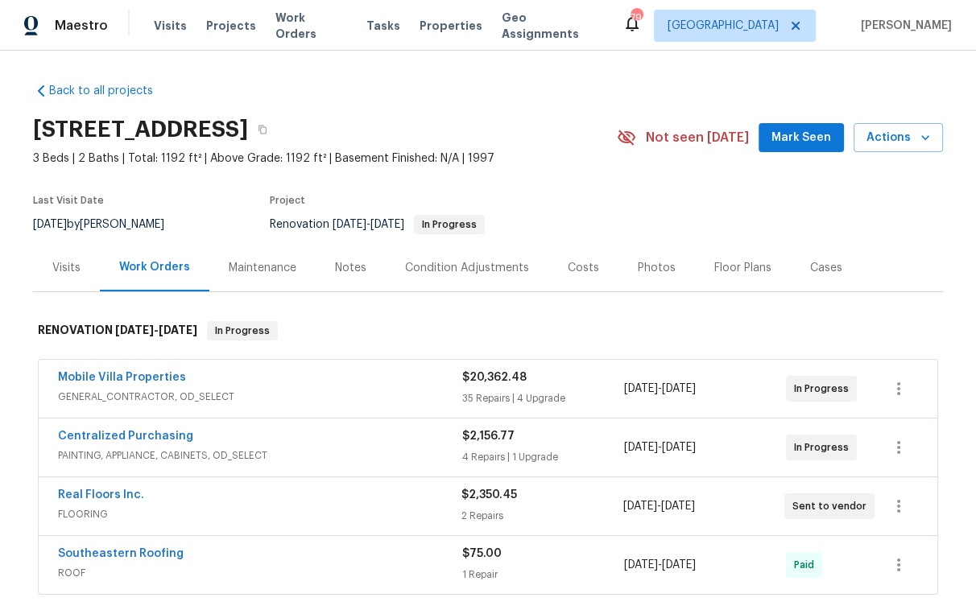
click at [335, 271] on div "Notes" at bounding box center [350, 268] width 31 height 16
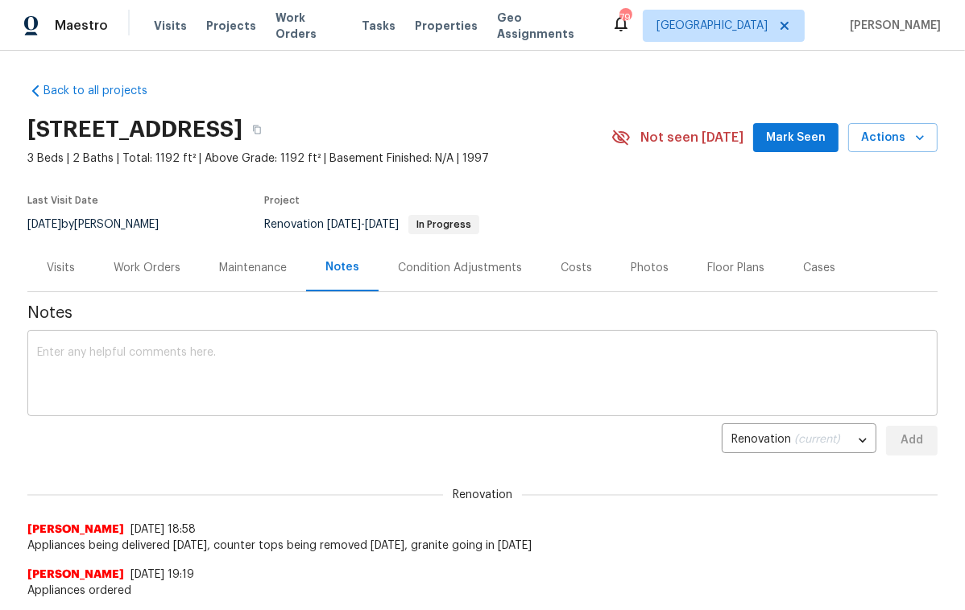
click at [292, 362] on textarea at bounding box center [482, 375] width 891 height 56
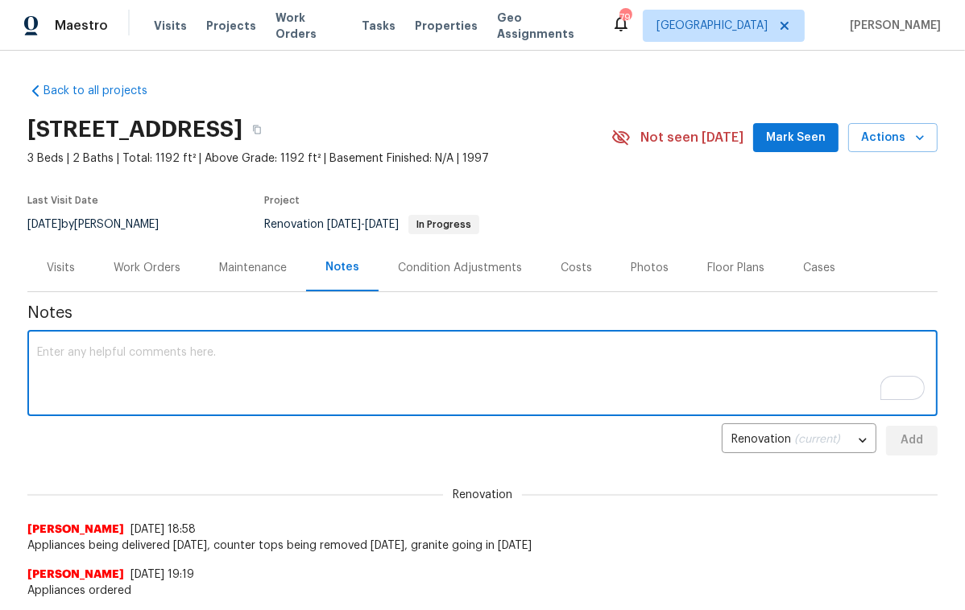
paste textarea "appliances arrived afteer granite instal Monday we will be back to install appl…"
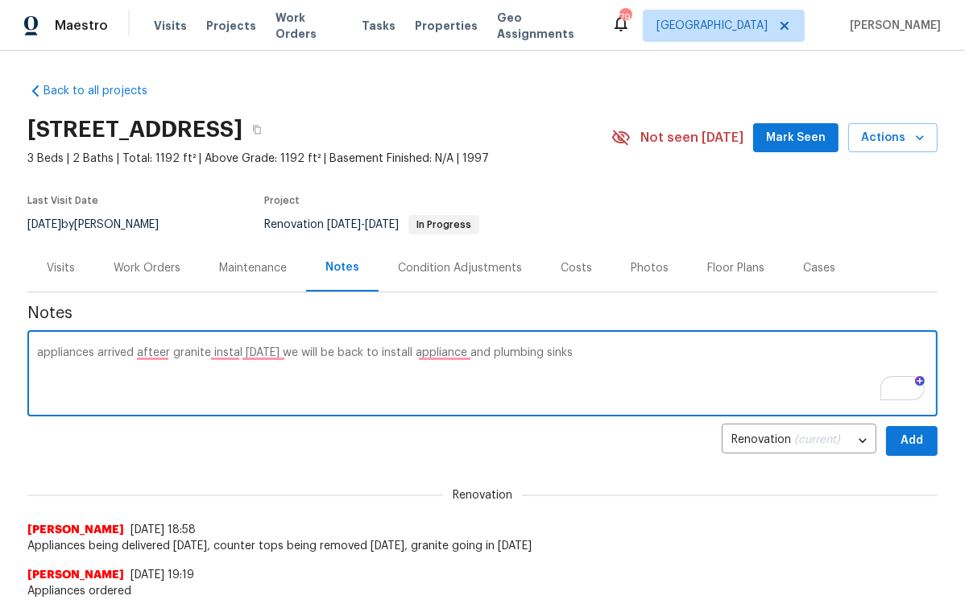
drag, startPoint x: 300, startPoint y: 352, endPoint x: 279, endPoint y: 354, distance: 20.2
click at [279, 354] on textarea "appliances arrived afteer granite instal Monday we will be back to install appl…" at bounding box center [482, 375] width 891 height 56
type textarea "appliances arrived afteer granite instal Monday. will be back to install applia…"
click at [902, 434] on span "Add" at bounding box center [912, 441] width 26 height 20
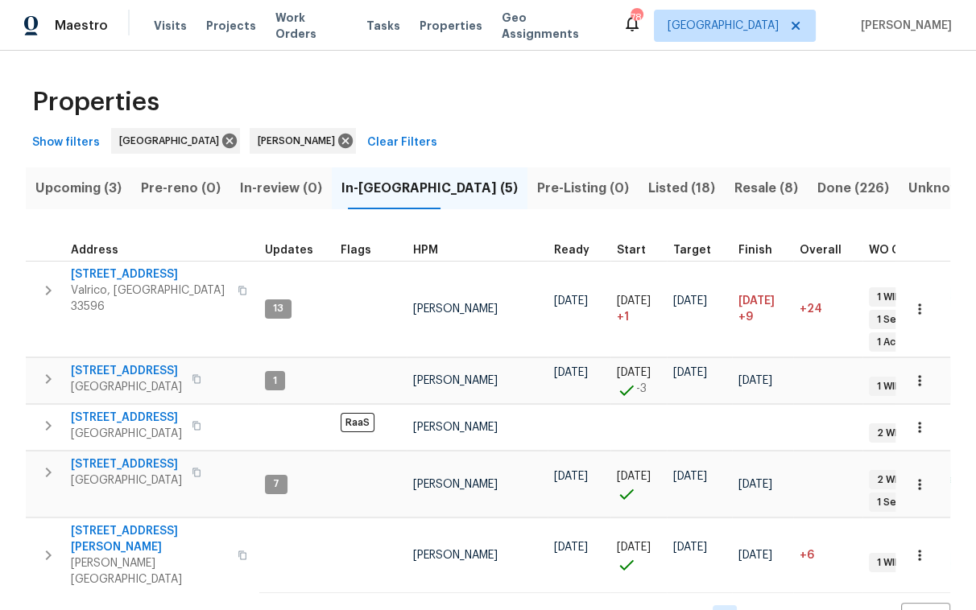
click at [101, 188] on span "Upcoming (3)" at bounding box center [78, 188] width 86 height 23
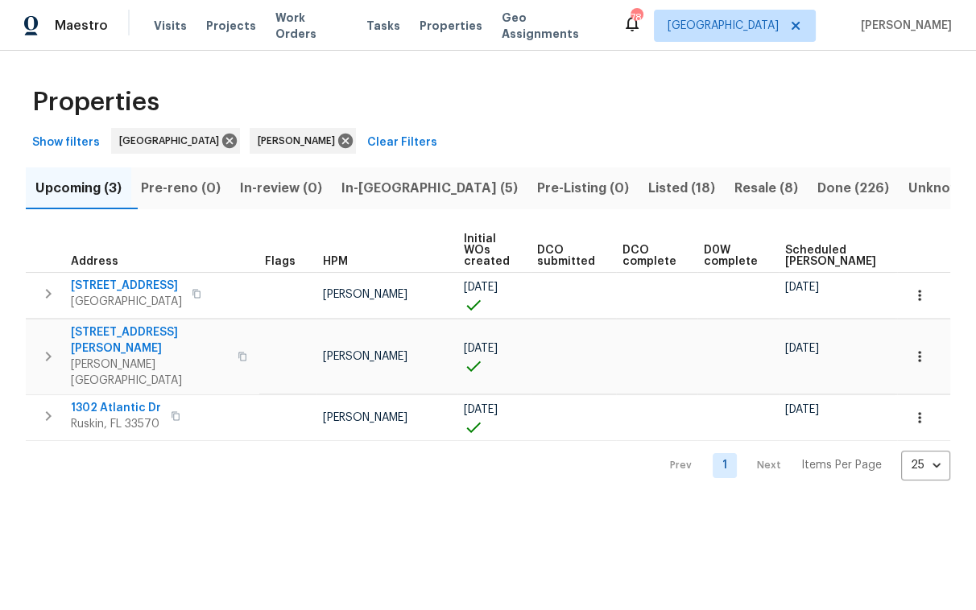
click at [397, 188] on span "In-reno (5)" at bounding box center [429, 188] width 176 height 23
click at [397, 188] on button "In-reno (5)" at bounding box center [430, 188] width 196 height 42
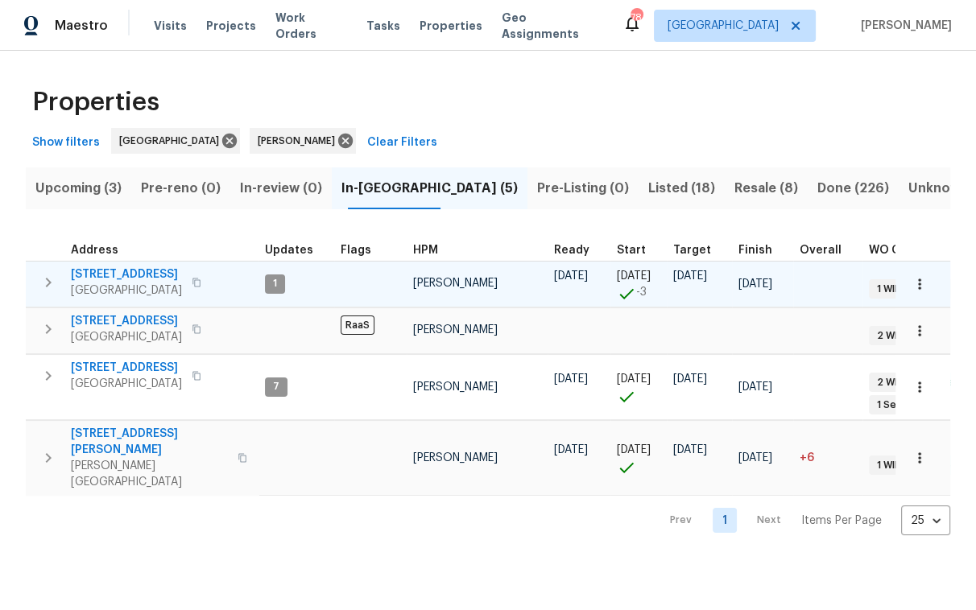
click at [137, 268] on span "1011 Radison Ave" at bounding box center [126, 275] width 111 height 16
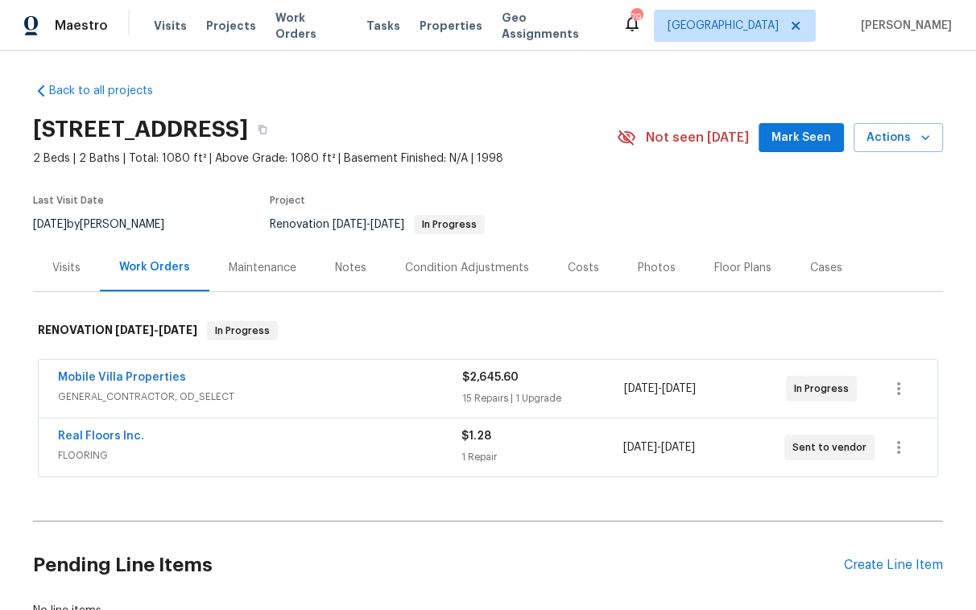
click at [342, 271] on div "Notes" at bounding box center [350, 268] width 31 height 16
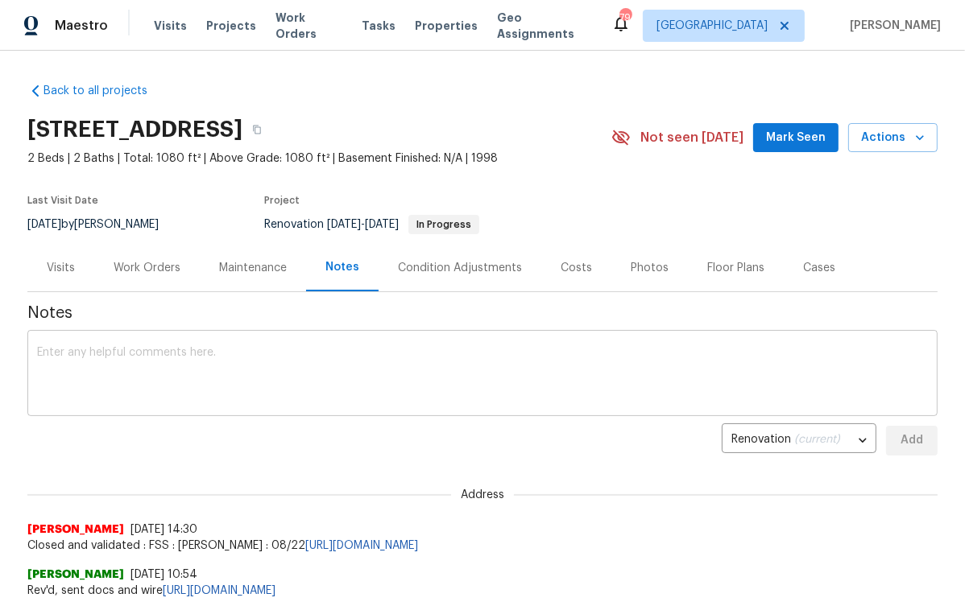
click at [308, 369] on textarea at bounding box center [482, 375] width 891 height 56
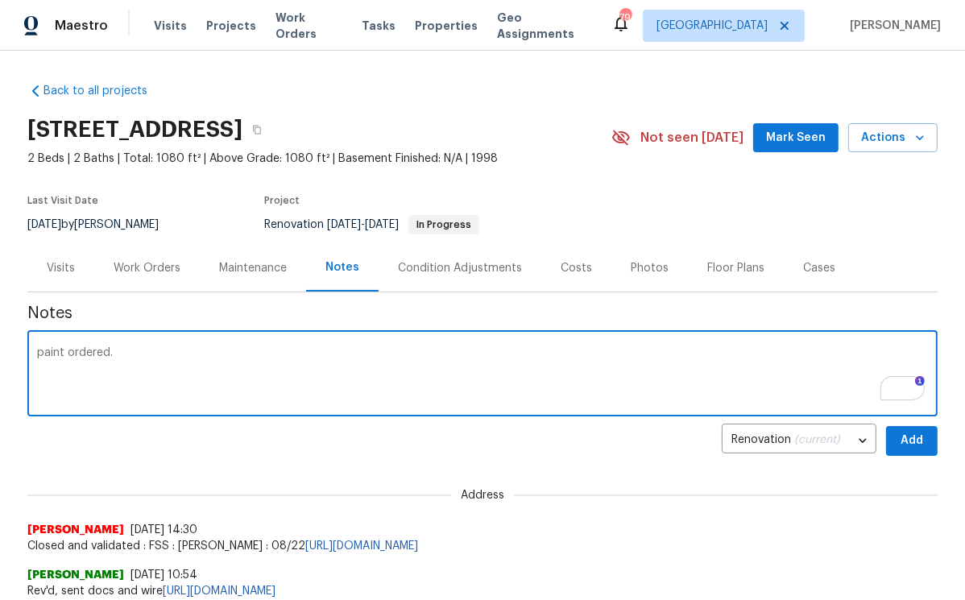
type textarea "paint ordered."
click at [902, 437] on span "Add" at bounding box center [912, 441] width 26 height 20
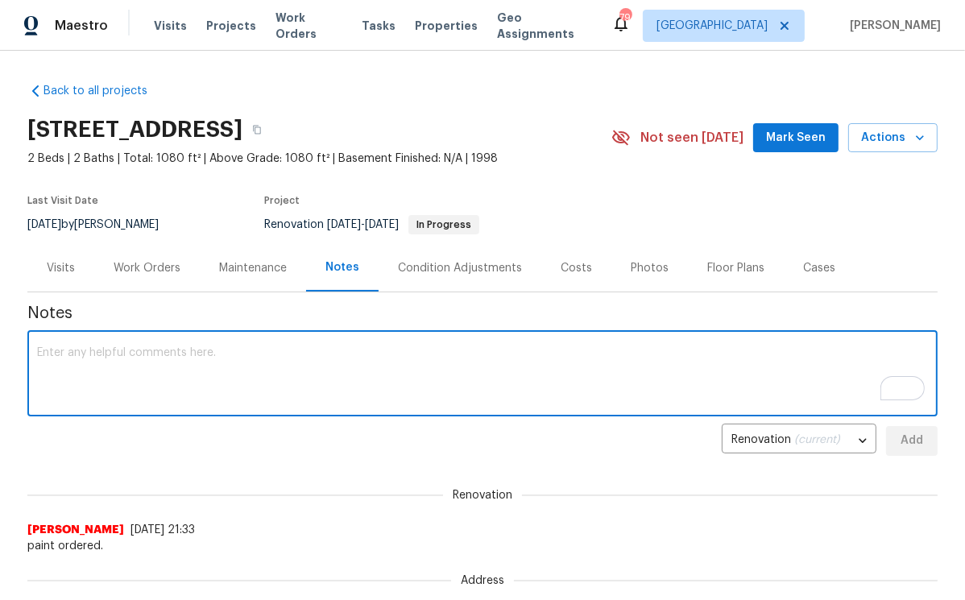
click at [220, 362] on textarea "To enrich screen reader interactions, please activate Accessibility in Grammarl…" at bounding box center [482, 375] width 891 height 56
type textarea "GC notified. preparing for work asap."
click at [927, 440] on button "Add" at bounding box center [912, 441] width 52 height 30
